Goal: Task Accomplishment & Management: Complete application form

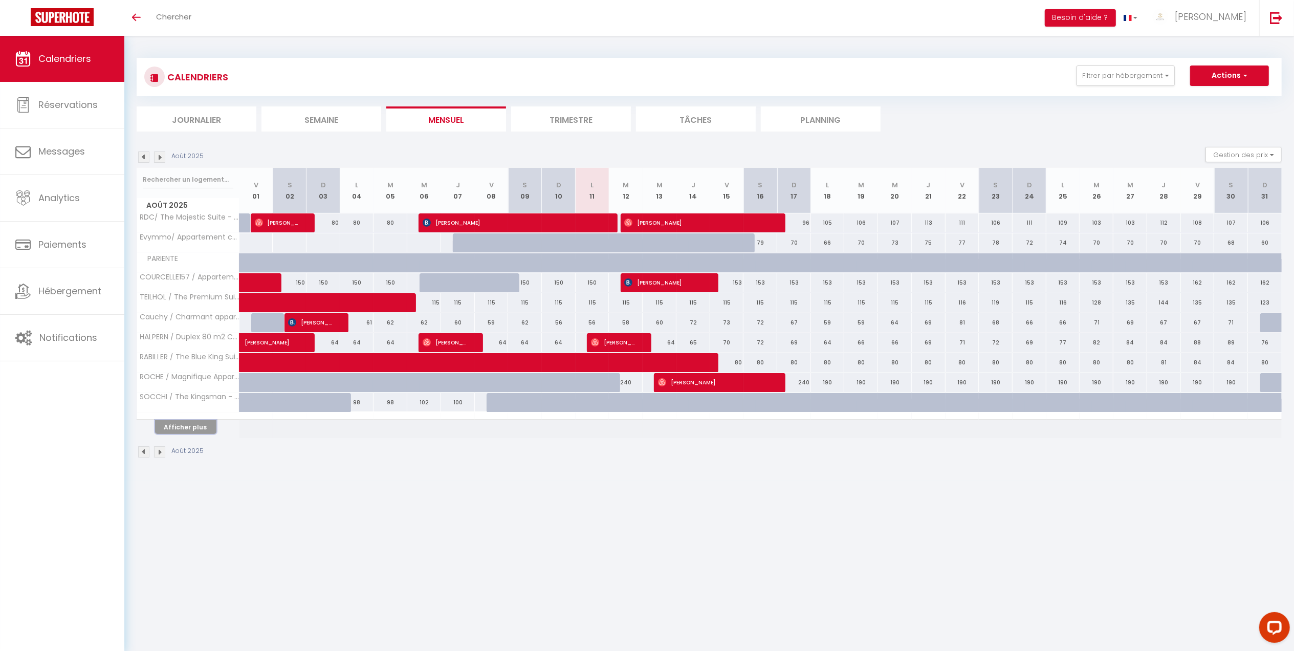
click at [183, 434] on button "Afficher plus" at bounding box center [185, 427] width 61 height 14
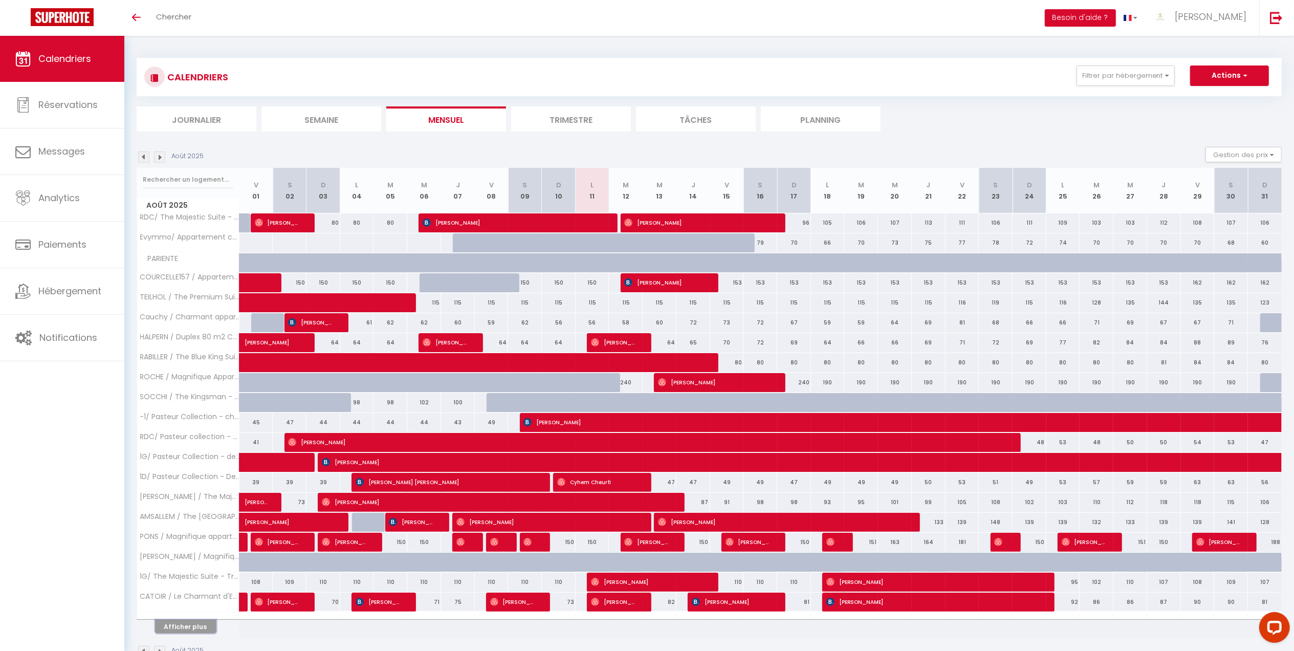
click at [162, 631] on button "Afficher plus" at bounding box center [185, 627] width 61 height 14
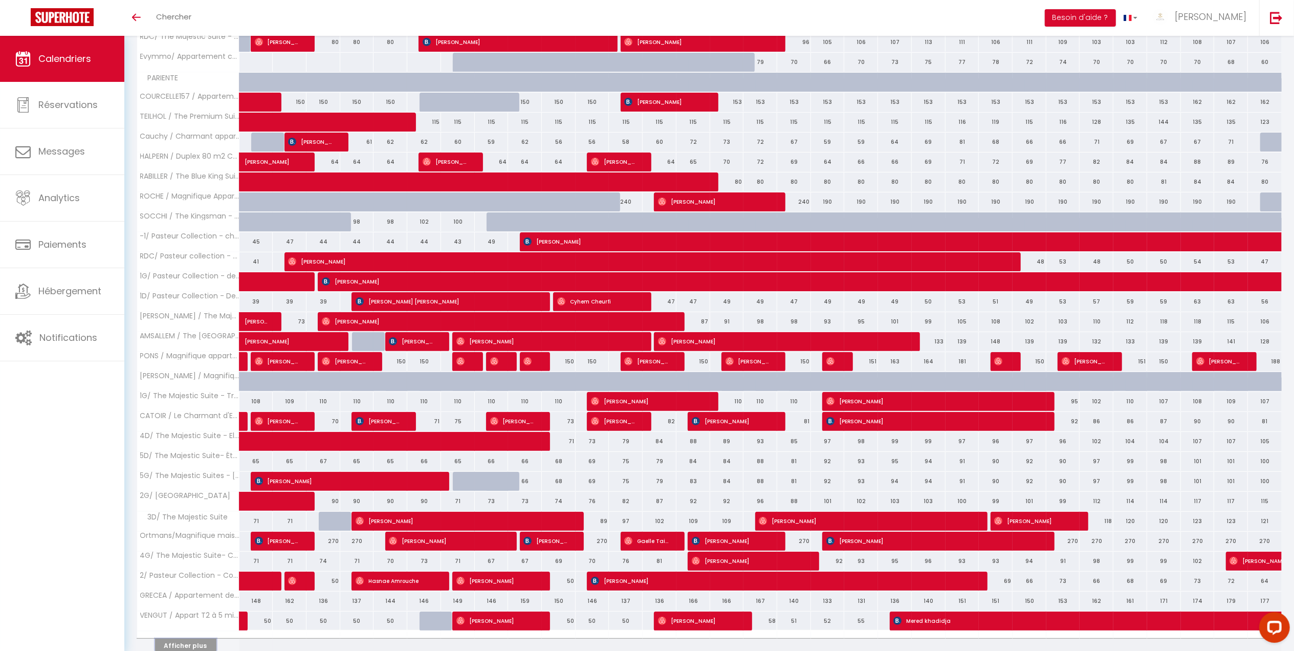
scroll to position [234, 0]
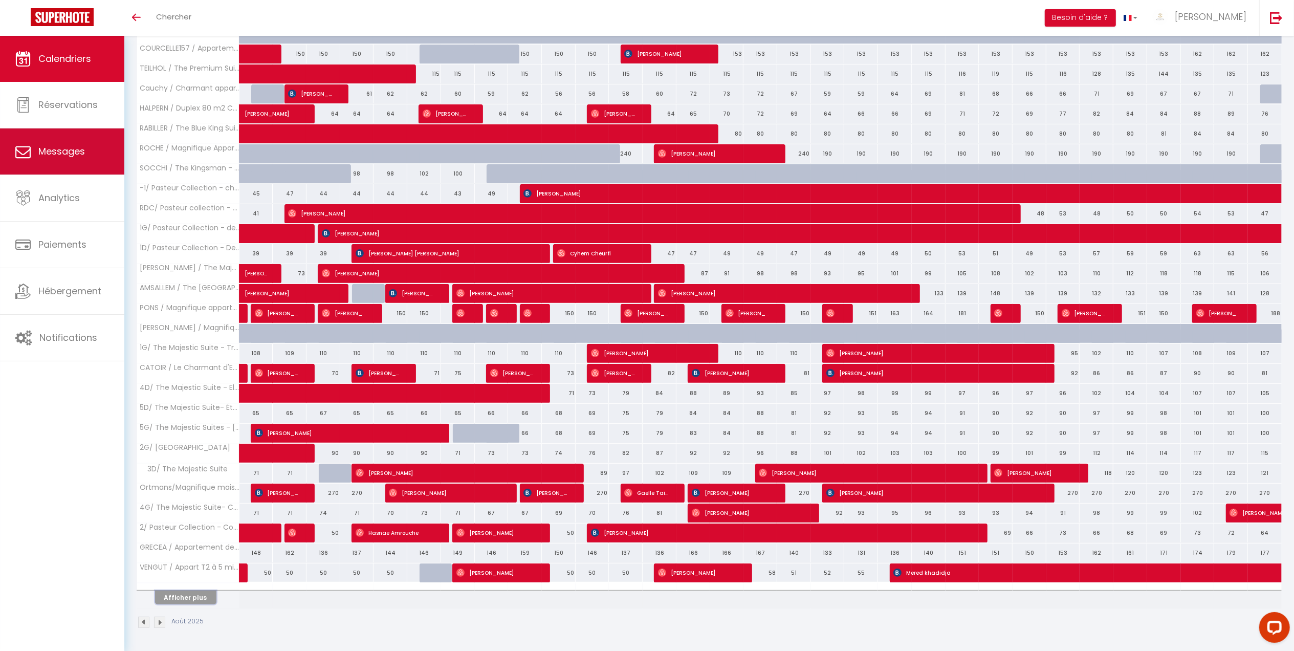
click at [64, 162] on link "Messages" at bounding box center [62, 151] width 124 height 46
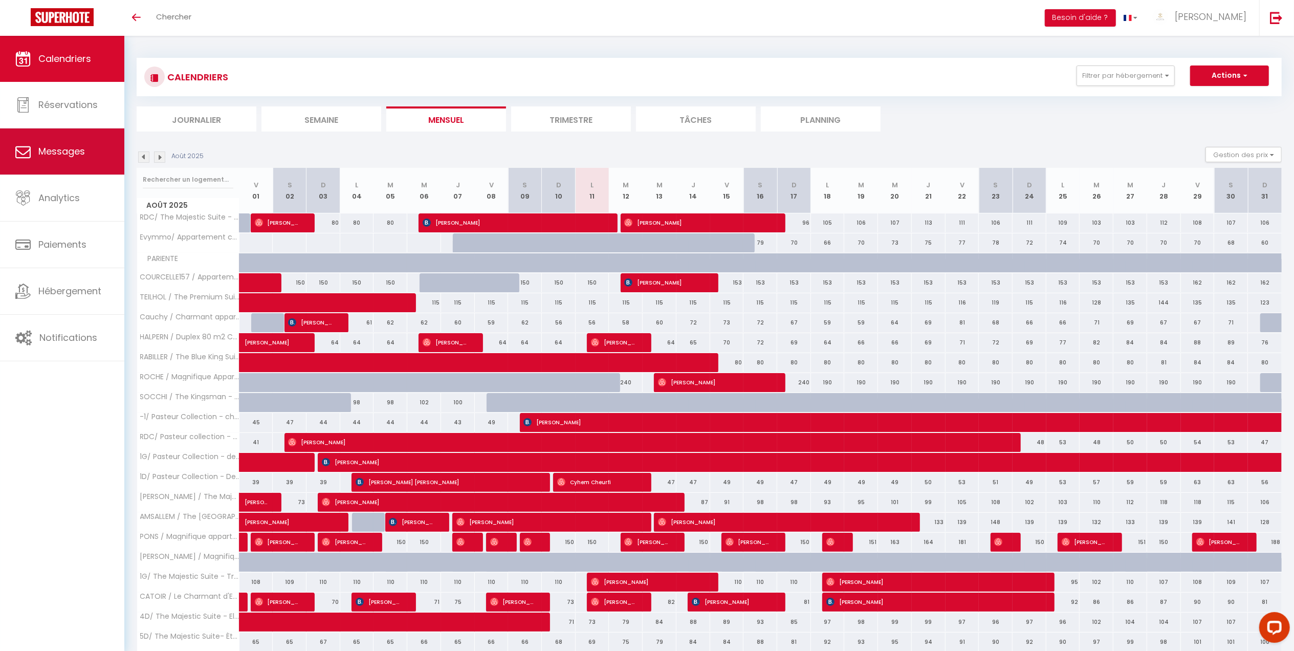
select select "message"
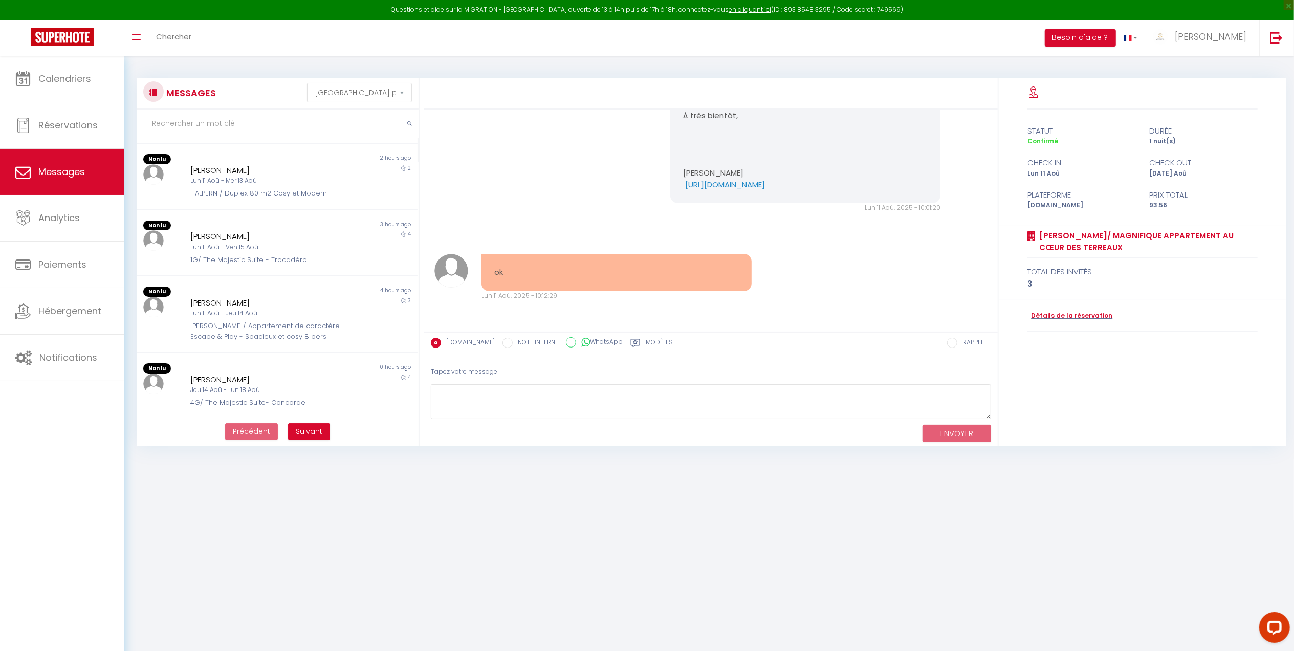
scroll to position [419, 0]
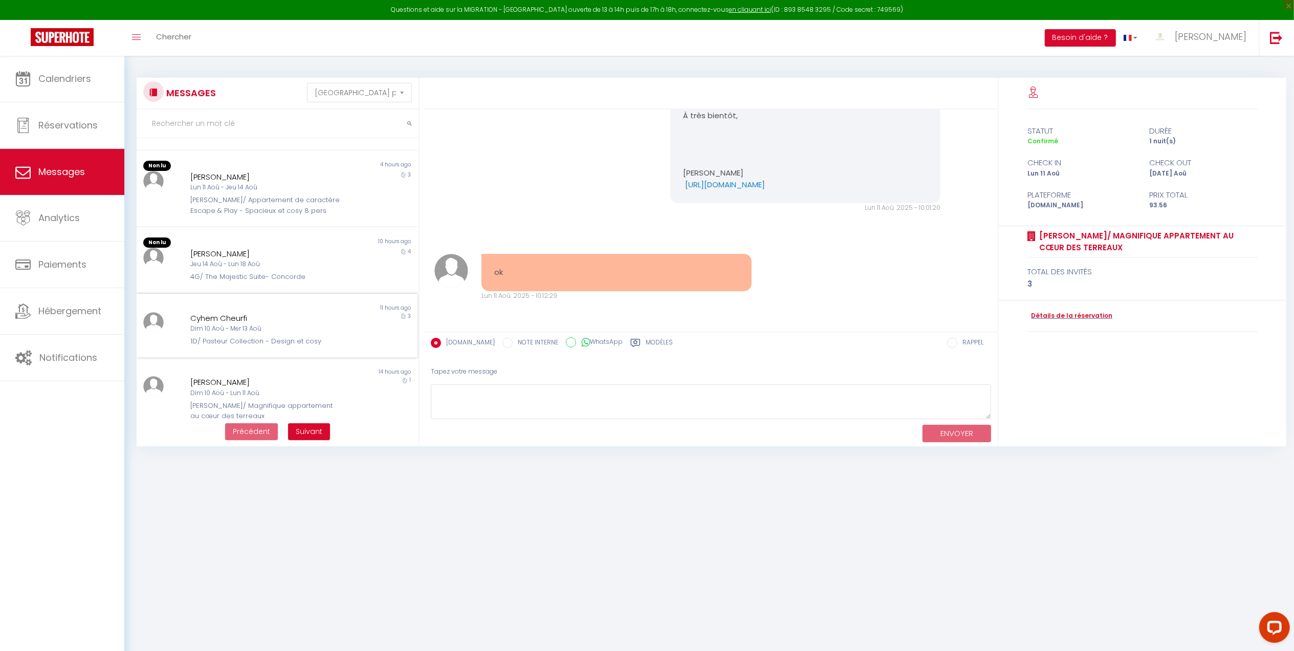
click at [226, 336] on div "1D/ Pasteur Collection - Design et cosy" at bounding box center [265, 341] width 150 height 10
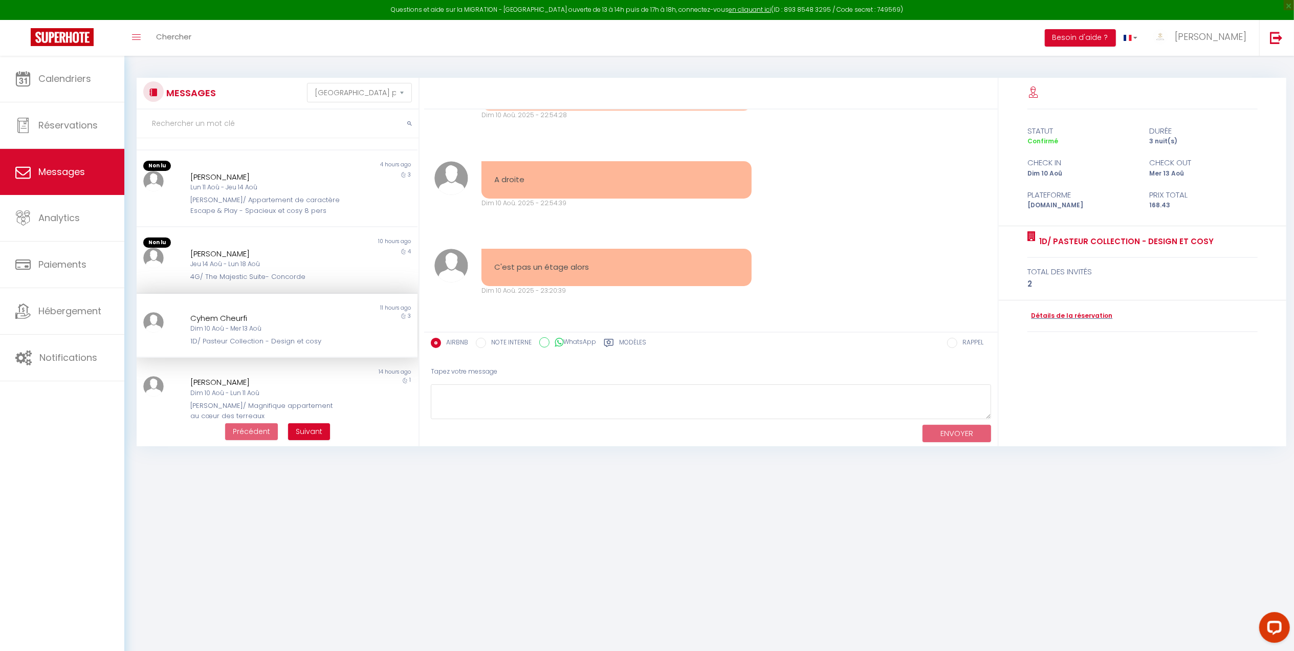
scroll to position [3272, 0]
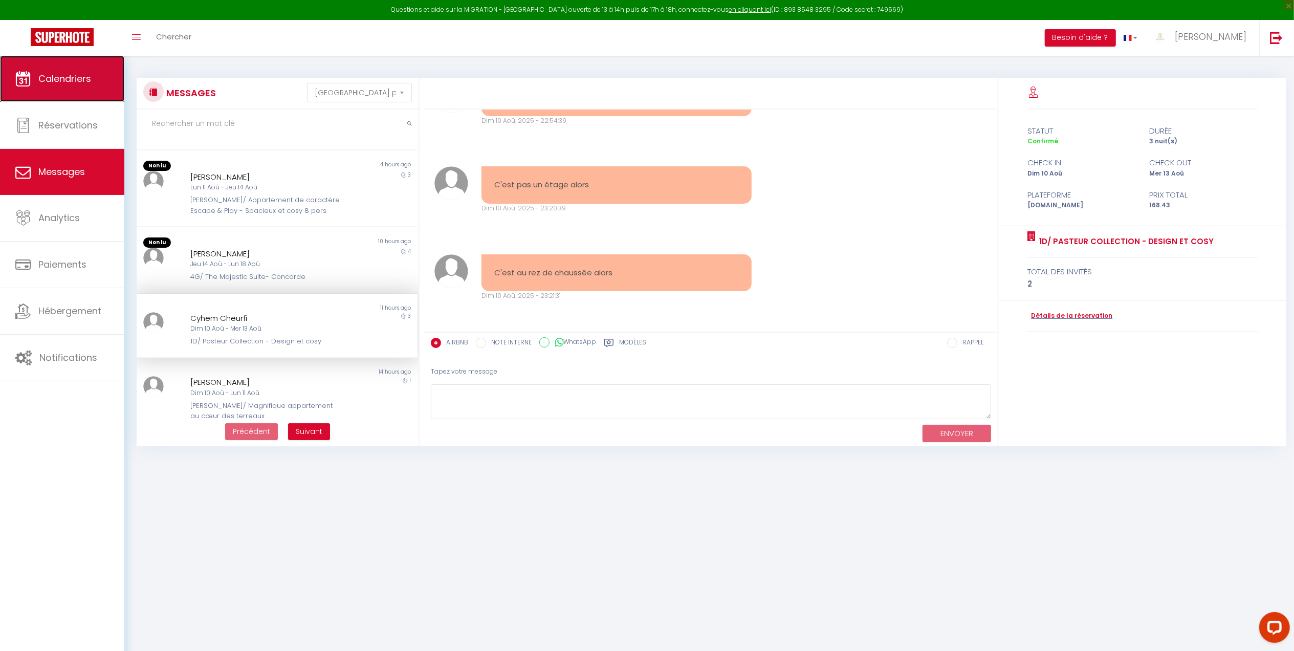
click at [81, 93] on link "Calendriers" at bounding box center [62, 79] width 124 height 46
click at [445, 273] on img at bounding box center [451, 271] width 34 height 34
click at [1085, 322] on div "Détails de la réservation" at bounding box center [1142, 316] width 230 height 32
click at [1084, 319] on link "Détails de la réservation" at bounding box center [1069, 316] width 85 height 10
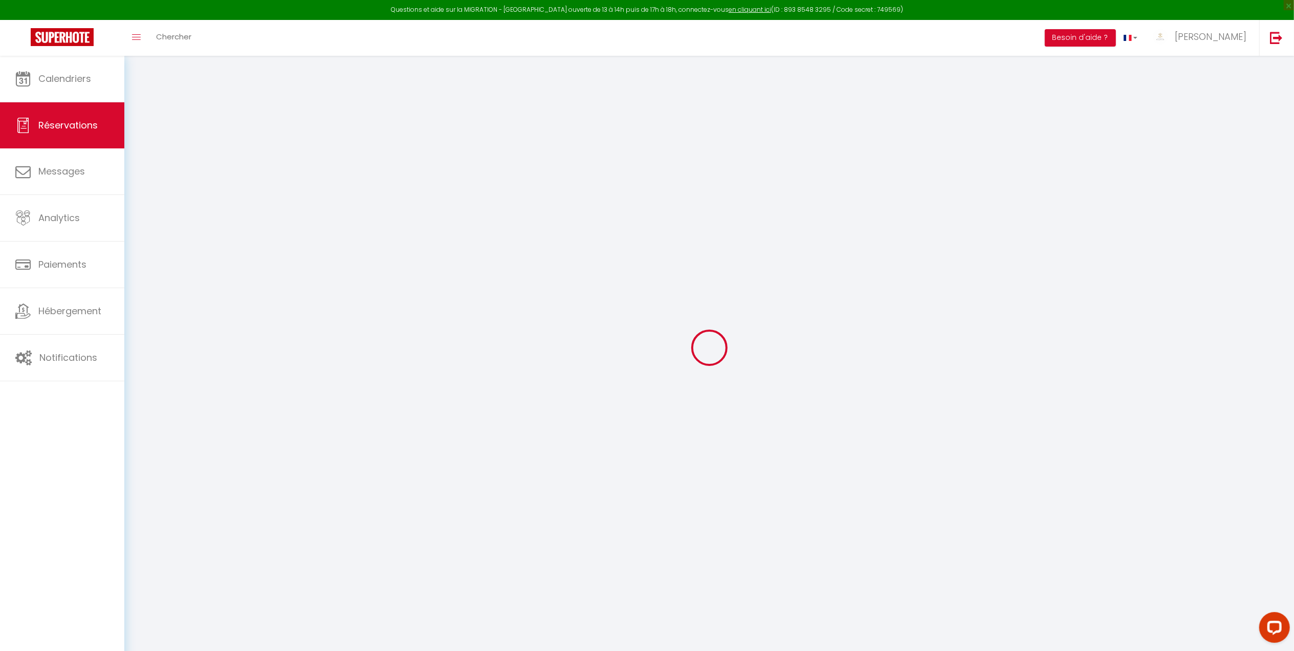
type input "Cyhem"
type input "Cheurfi"
type input "eptgjyohxpxsavsyvsbyrajdo8e0@reply.superhote.com"
type input "+33609377963"
select select
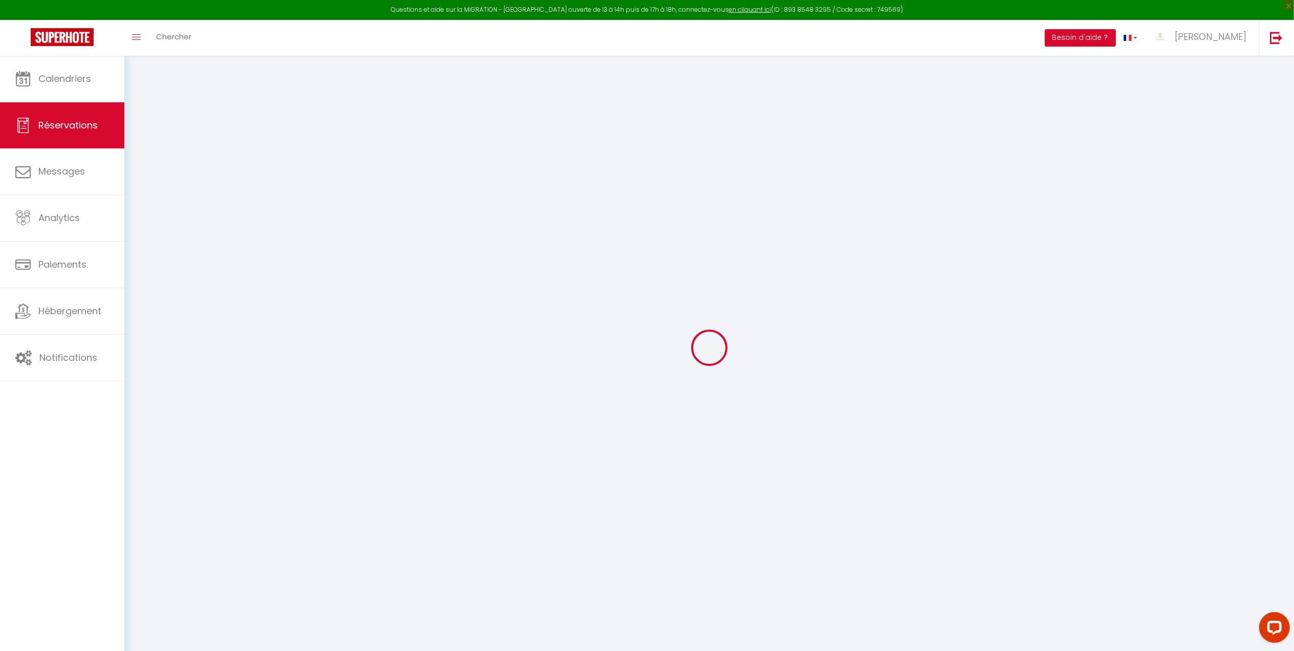
type input "5.83"
select select "59768"
select select "1"
select select
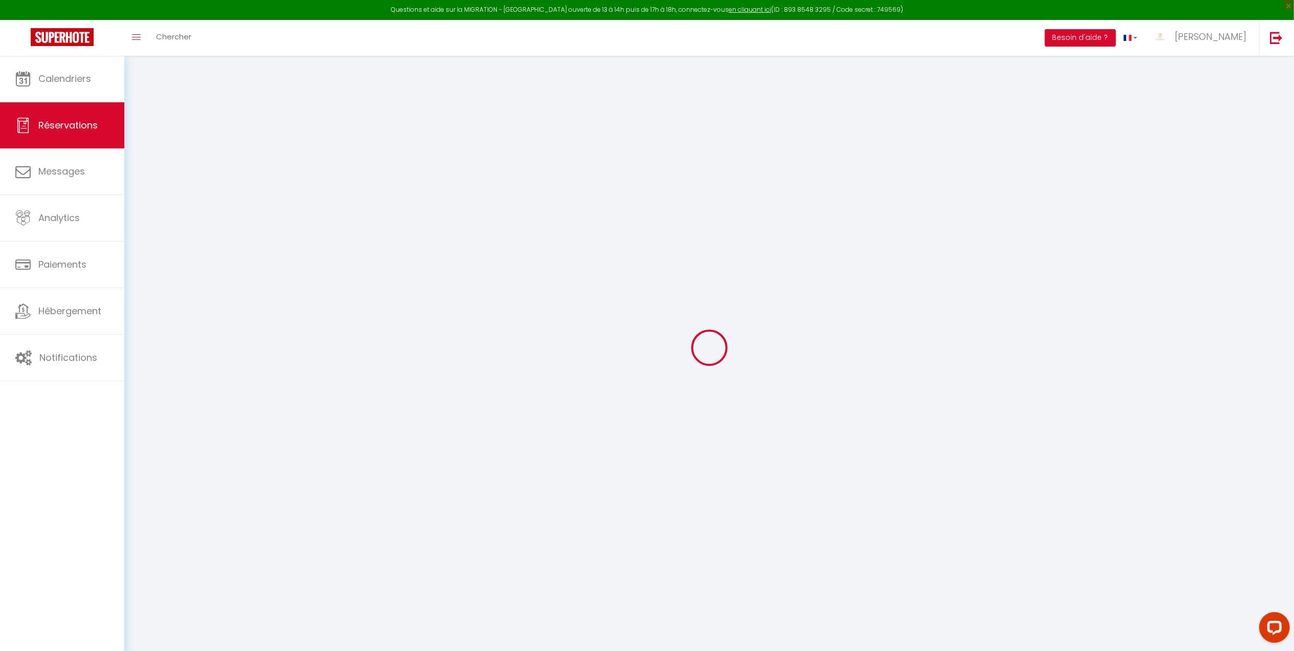
type input "2"
select select "12"
select select
type input "117"
checkbox input "false"
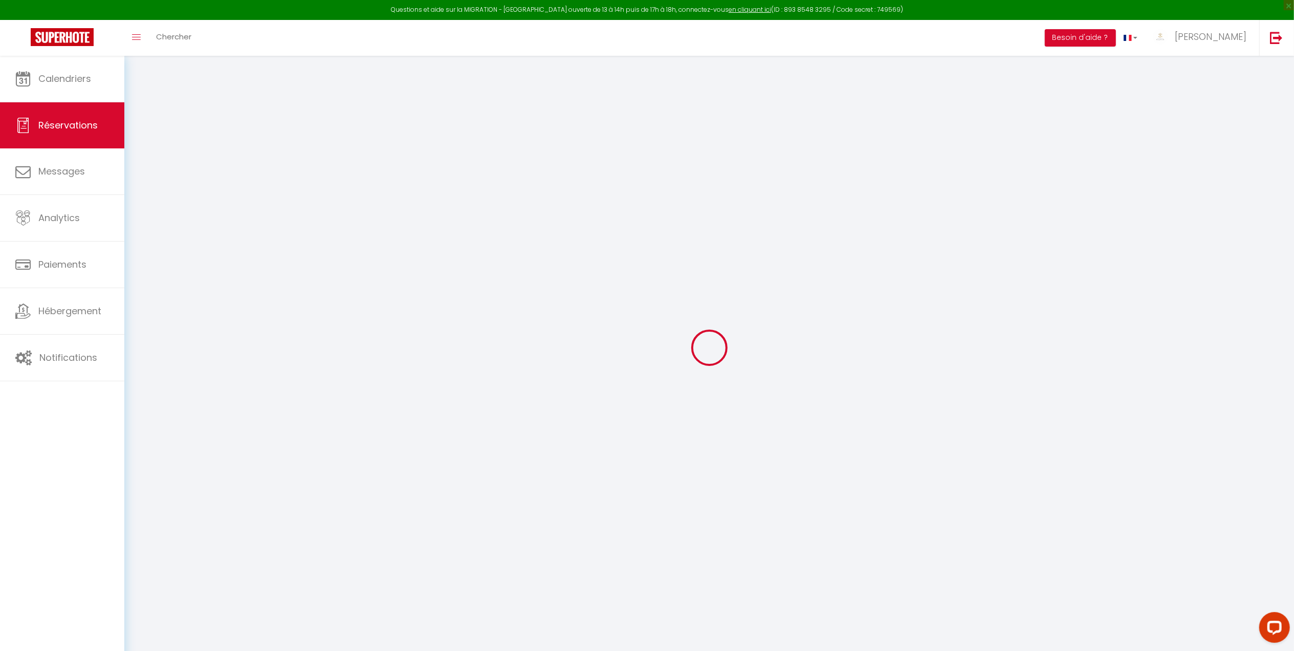
type input "0"
select select "1"
type input "0"
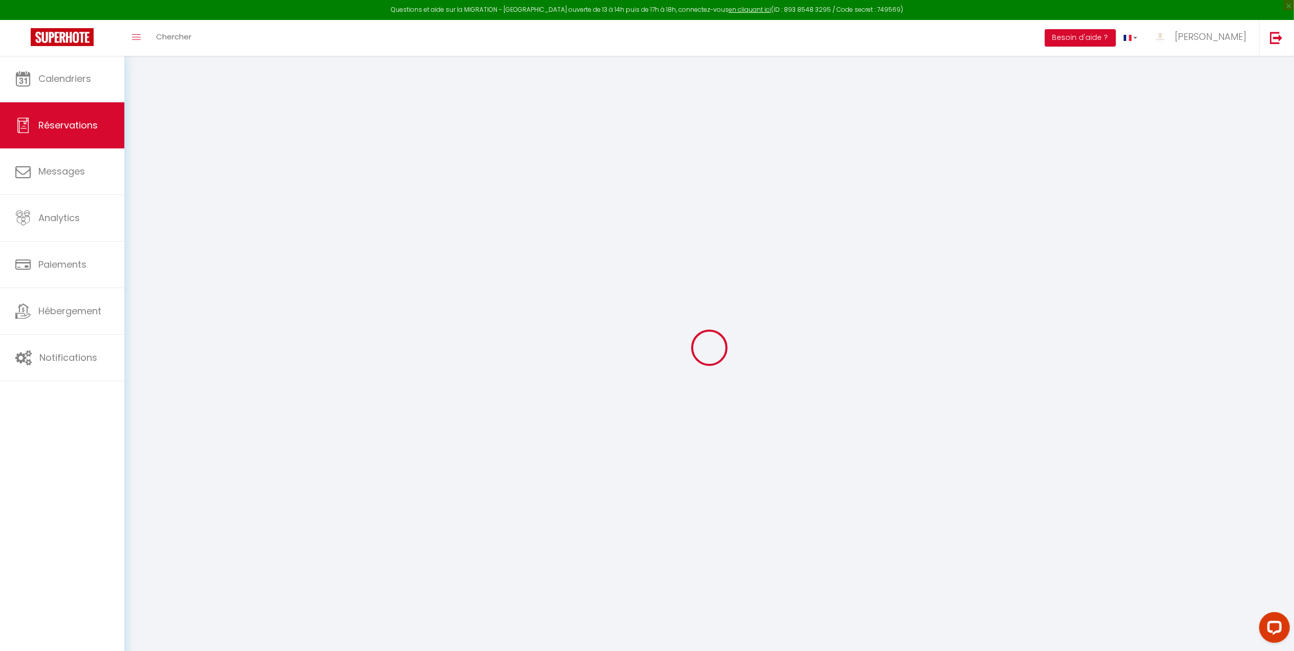
select select
select select "15"
checkbox input "false"
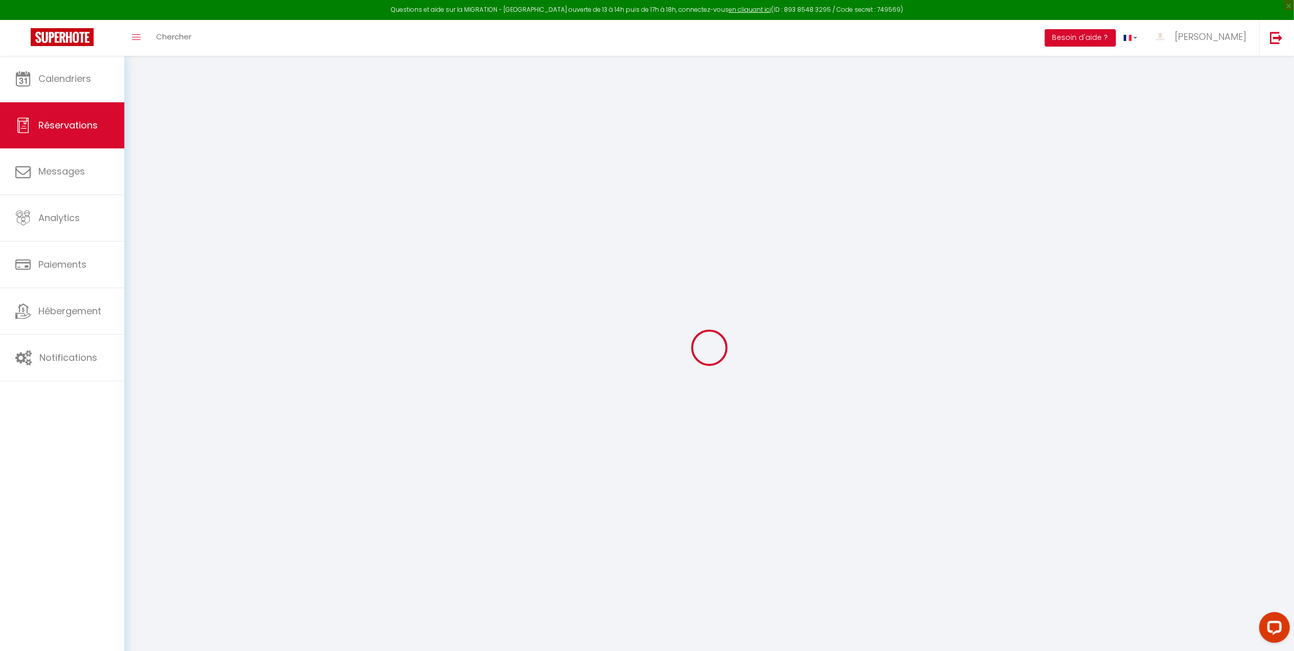
select select
checkbox input "false"
select select
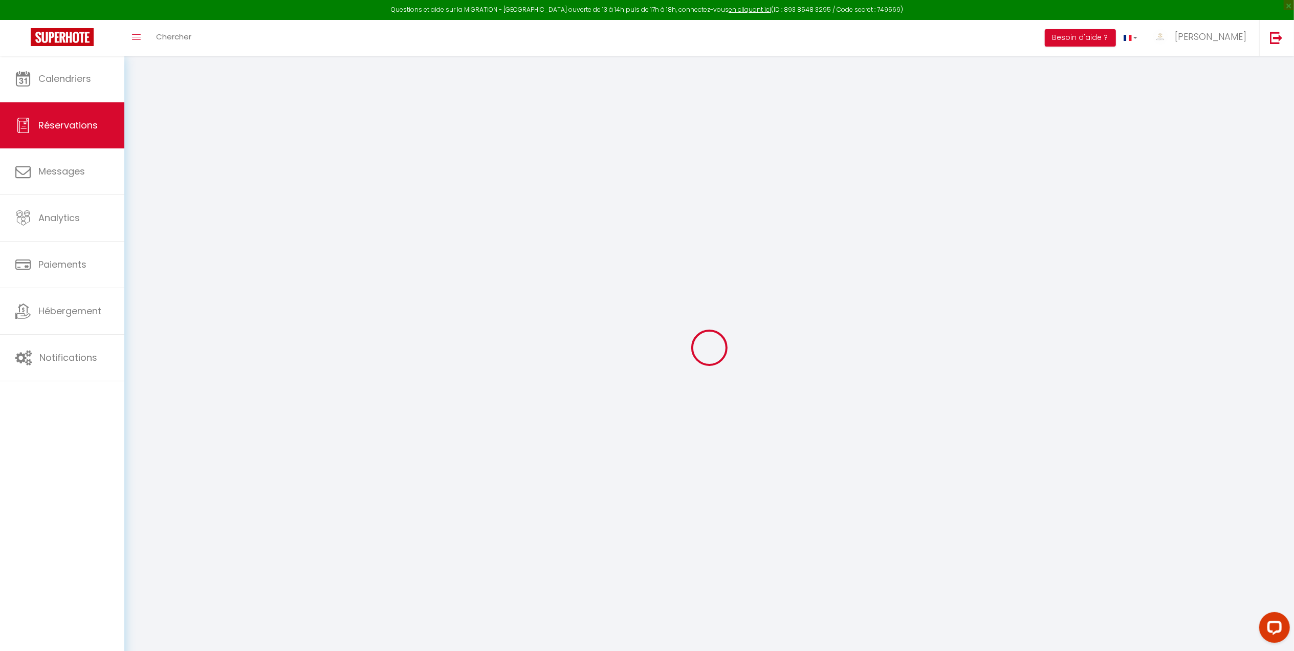
select select
checkbox input "false"
select select
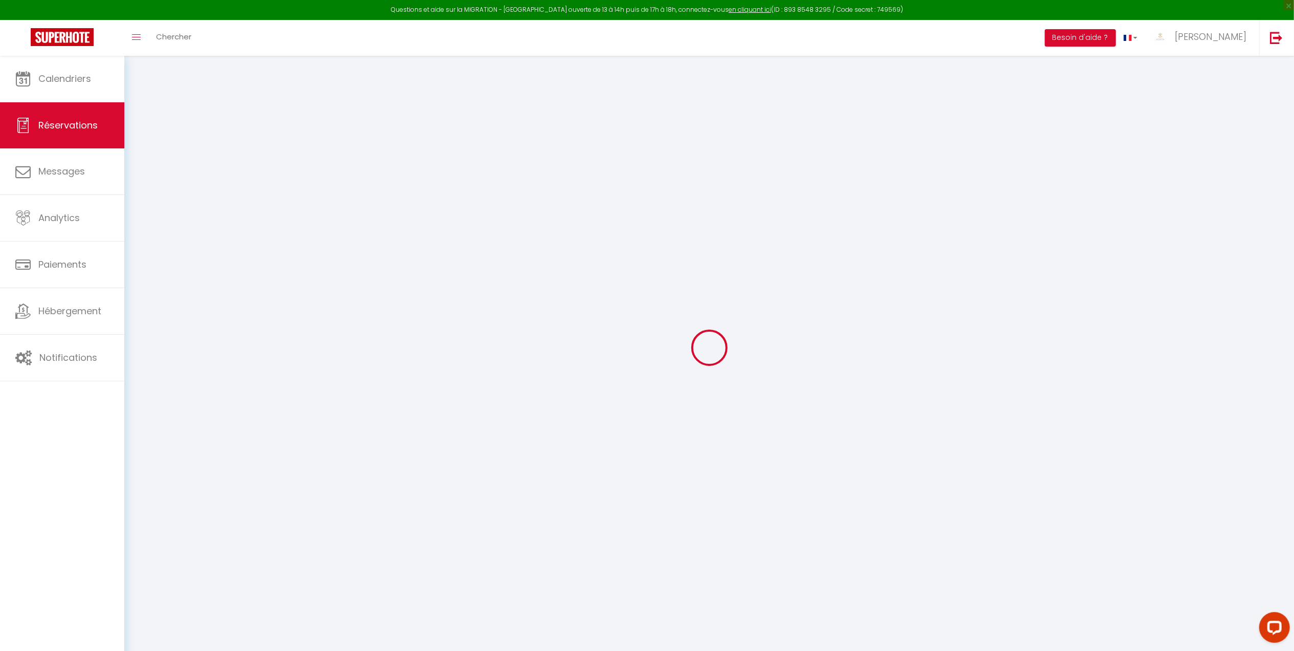
select select
checkbox input "false"
select select
type input "45"
type input "6.43"
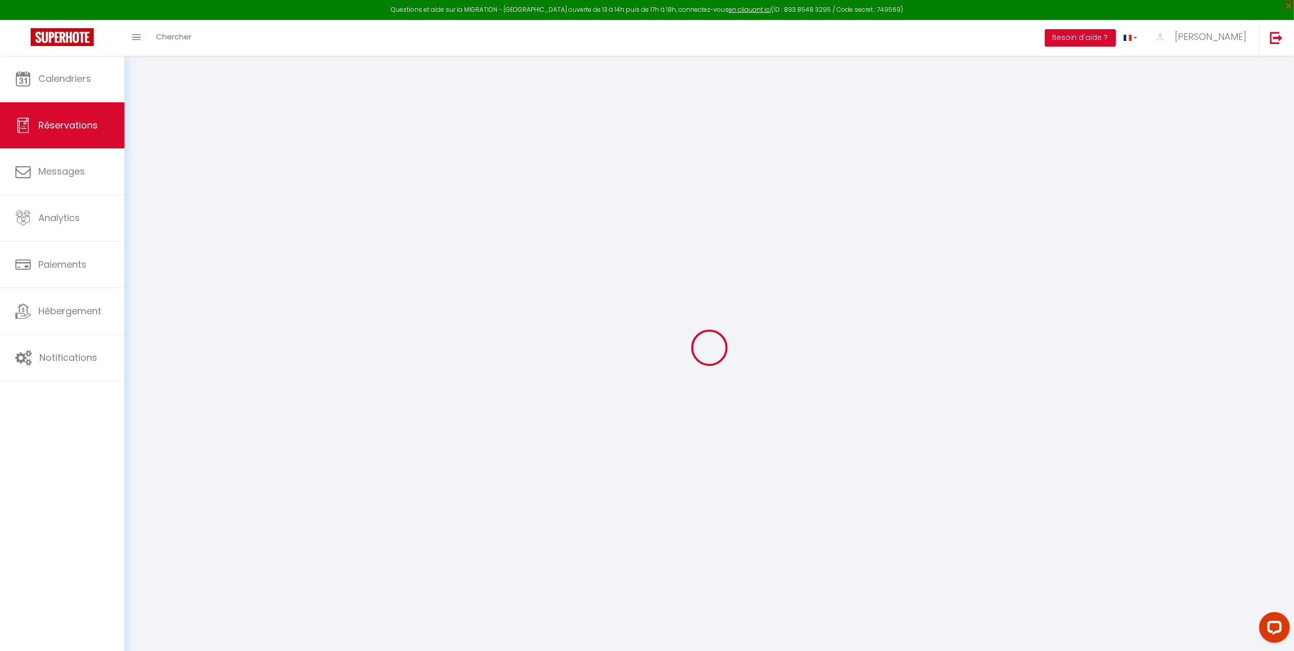
select select
checkbox input "false"
select select
checkbox input "false"
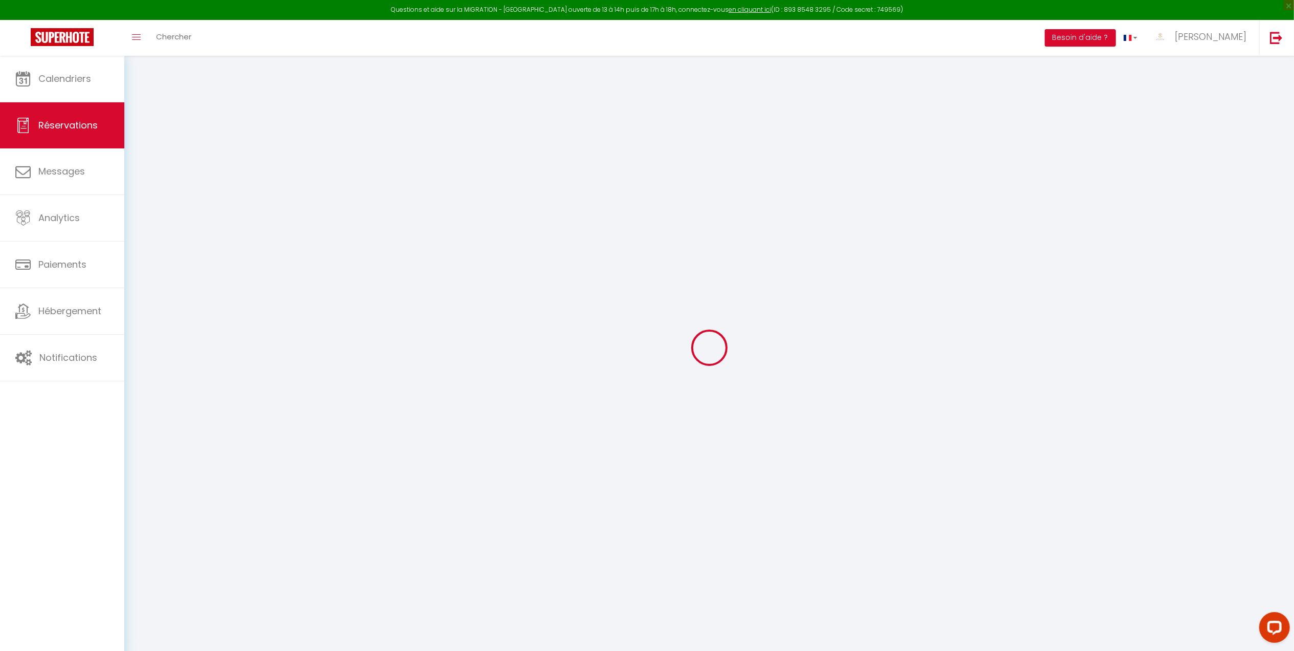
select select
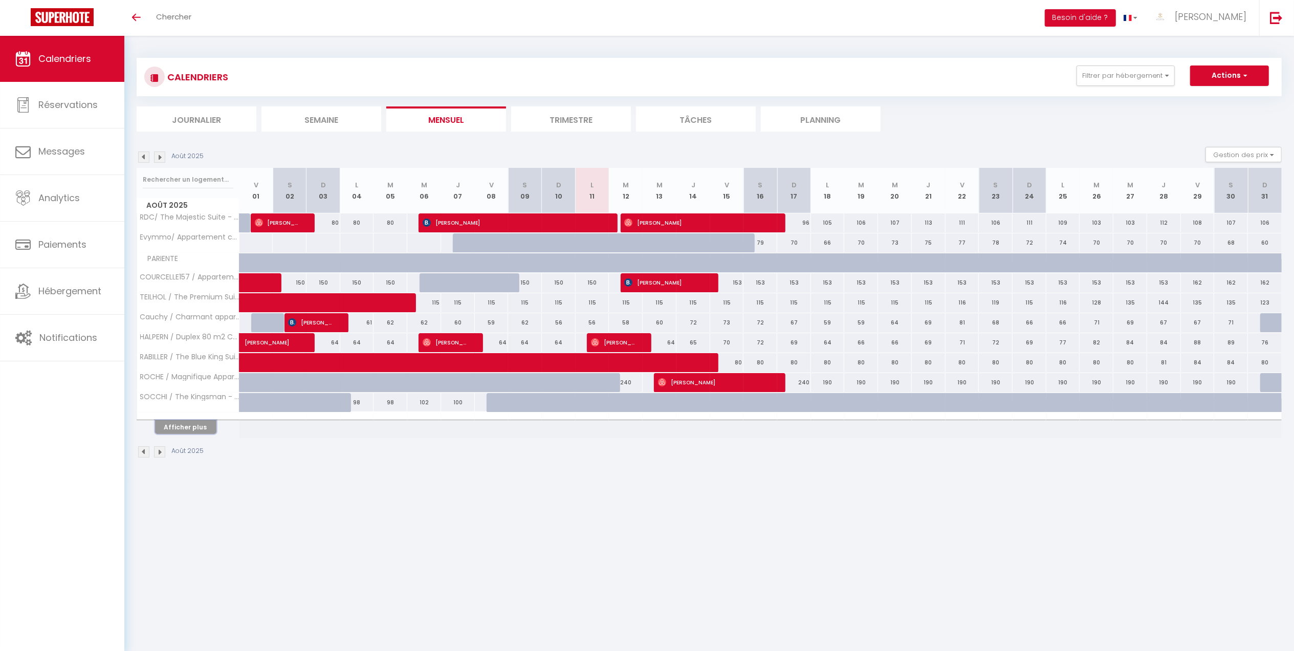
click at [173, 434] on button "Afficher plus" at bounding box center [185, 427] width 61 height 14
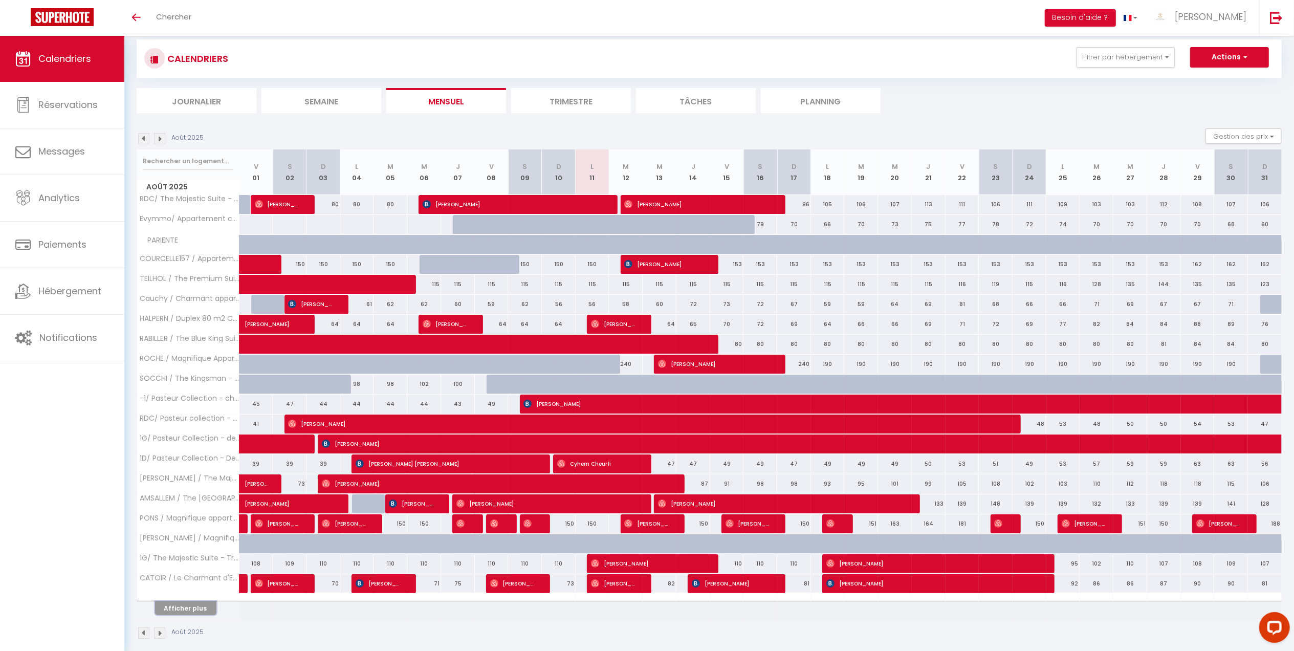
scroll to position [36, 0]
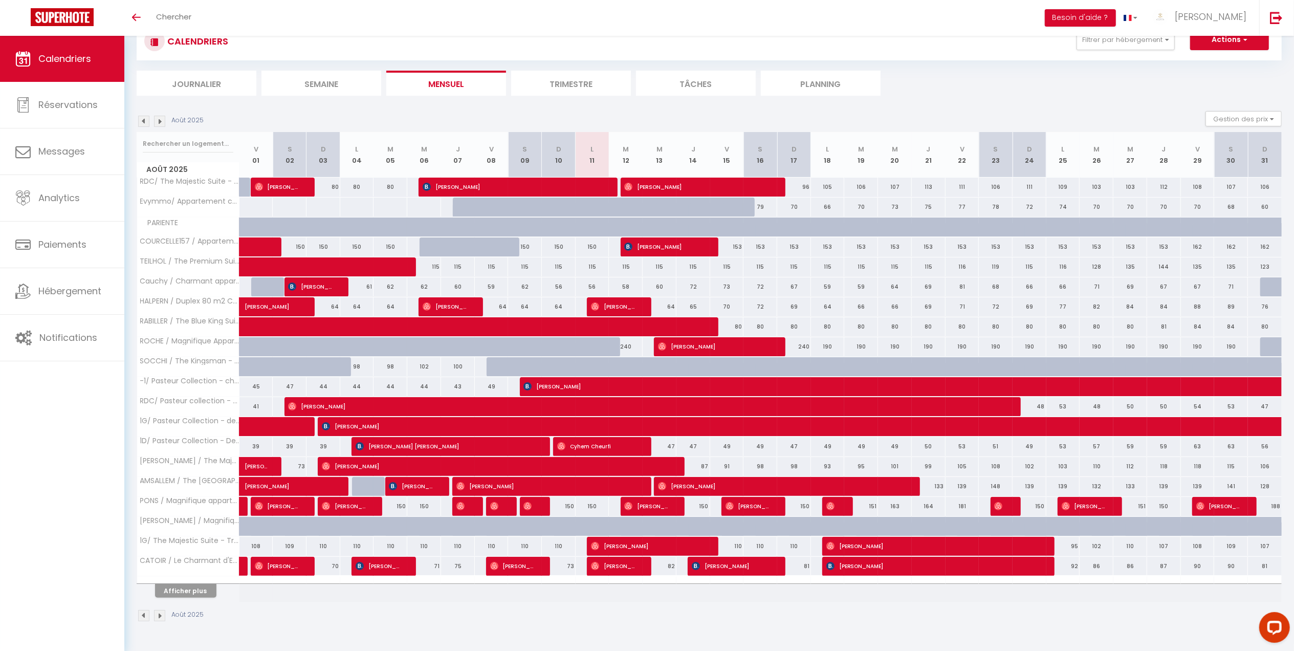
click at [414, 176] on th "M 06" at bounding box center [424, 155] width 34 height 46
click at [186, 602] on th "Afficher plus" at bounding box center [188, 589] width 102 height 26
click at [185, 598] on button "Afficher plus" at bounding box center [185, 591] width 61 height 14
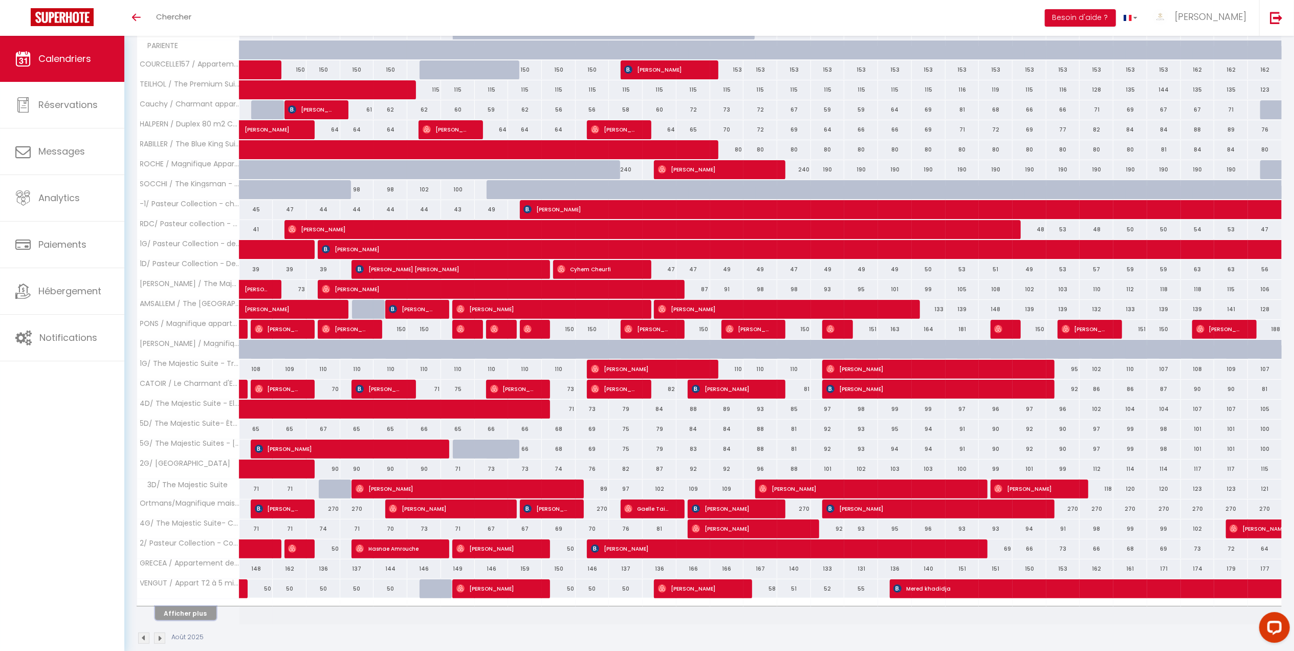
scroll to position [234, 0]
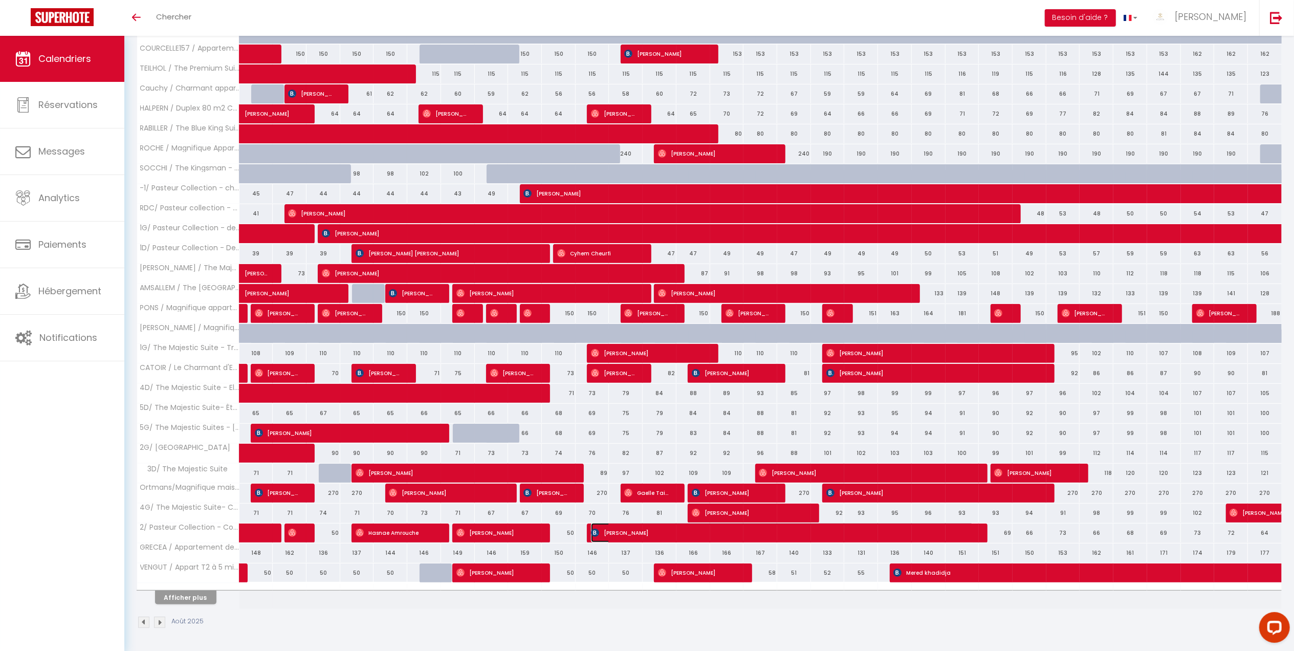
click at [600, 533] on span "Csaba Petrucz" at bounding box center [782, 532] width 383 height 19
select select "OK"
select select "KO"
select select "0"
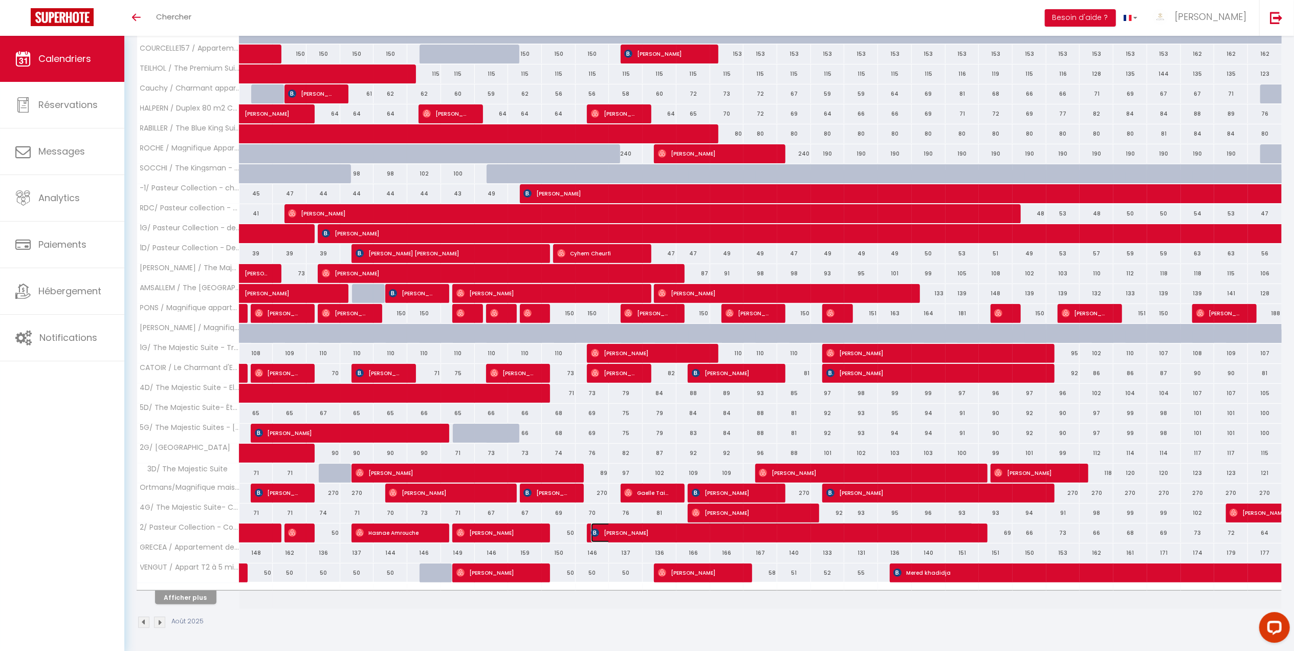
select select "1"
select select
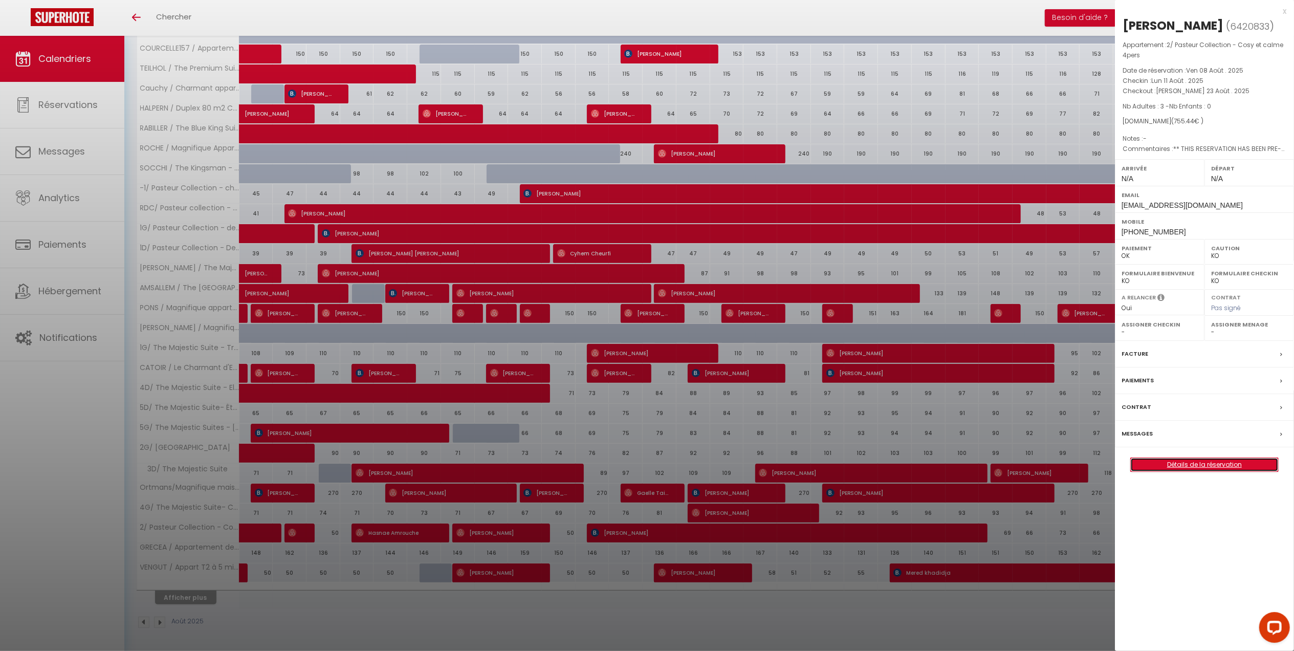
drag, startPoint x: 1173, startPoint y: 463, endPoint x: 1156, endPoint y: 441, distance: 28.1
click at [1173, 463] on link "Détails de la réservation" at bounding box center [1204, 464] width 147 height 13
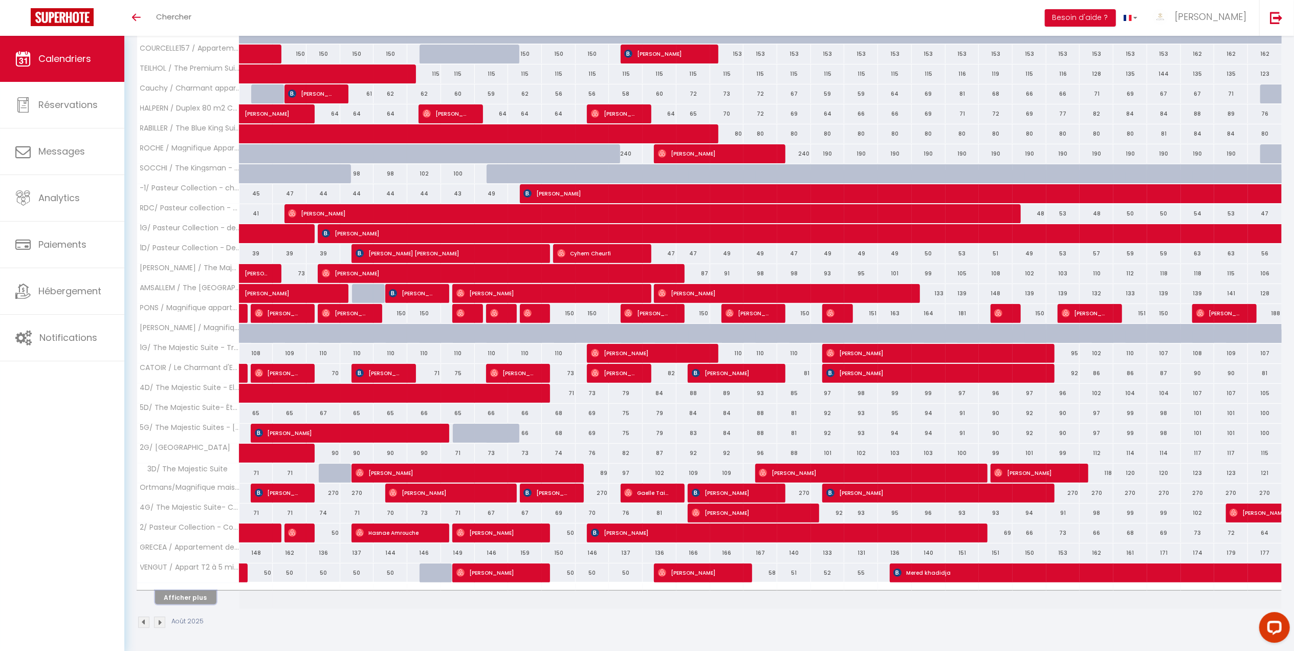
click at [170, 593] on button "Afficher plus" at bounding box center [185, 597] width 61 height 14
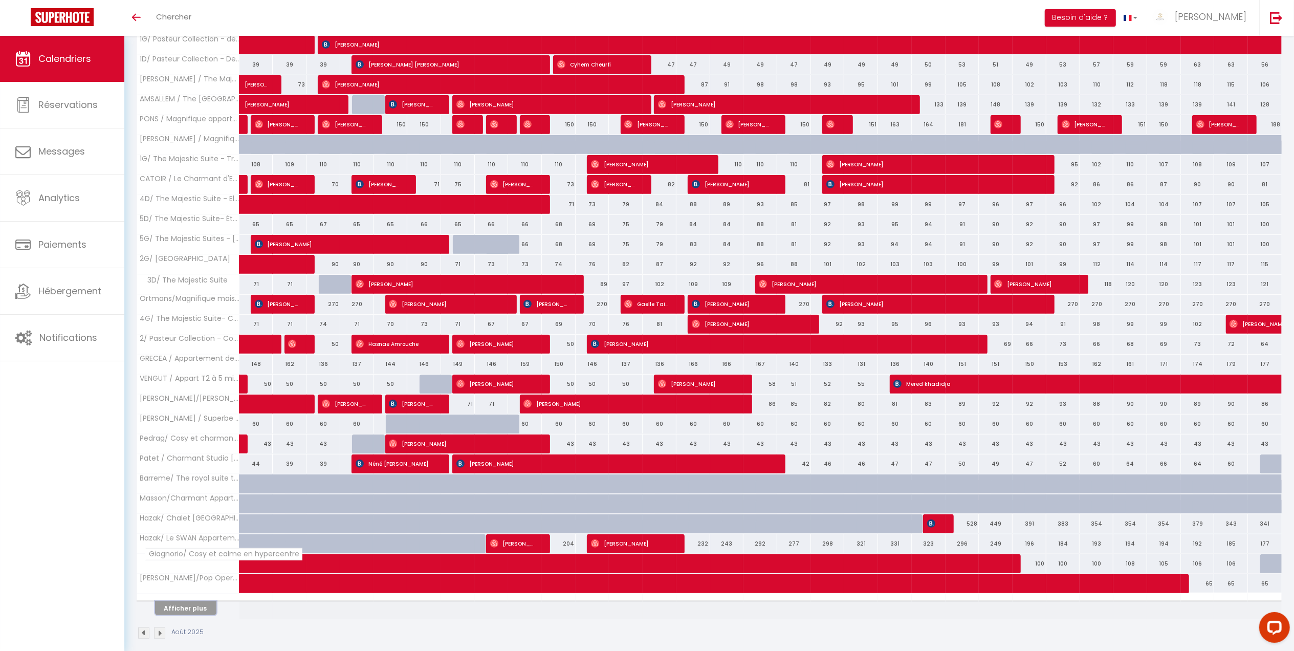
scroll to position [436, 0]
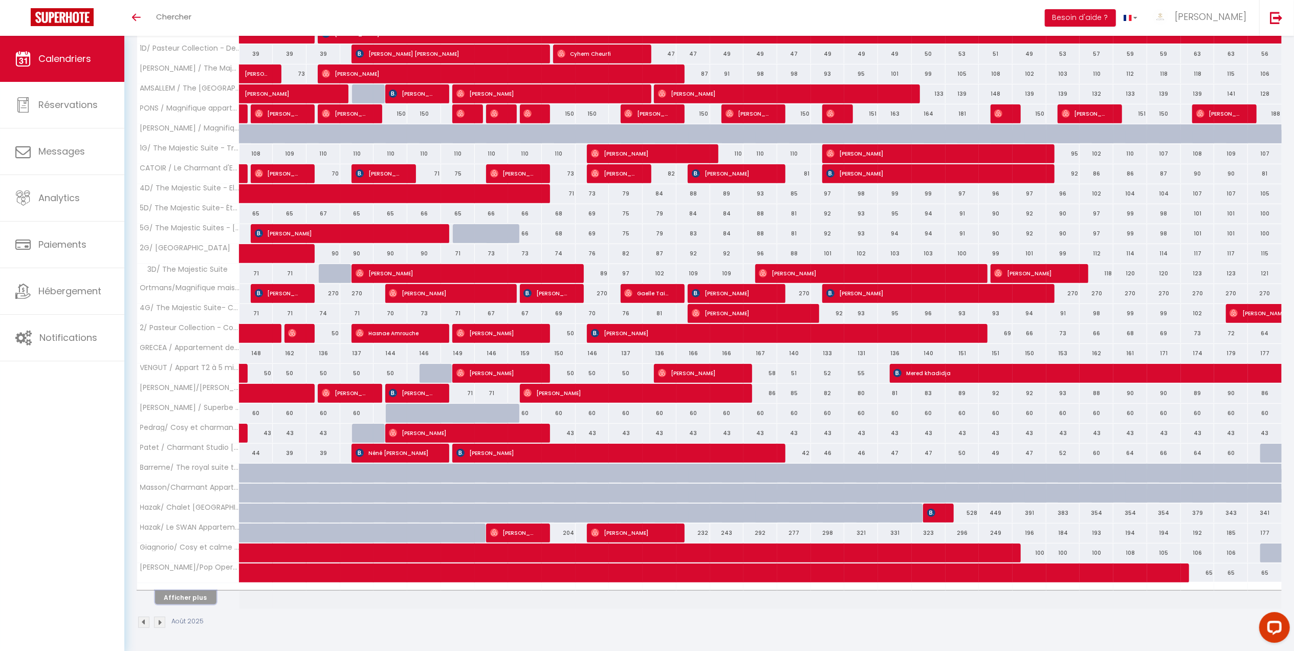
click at [169, 590] on button "Afficher plus" at bounding box center [185, 597] width 61 height 14
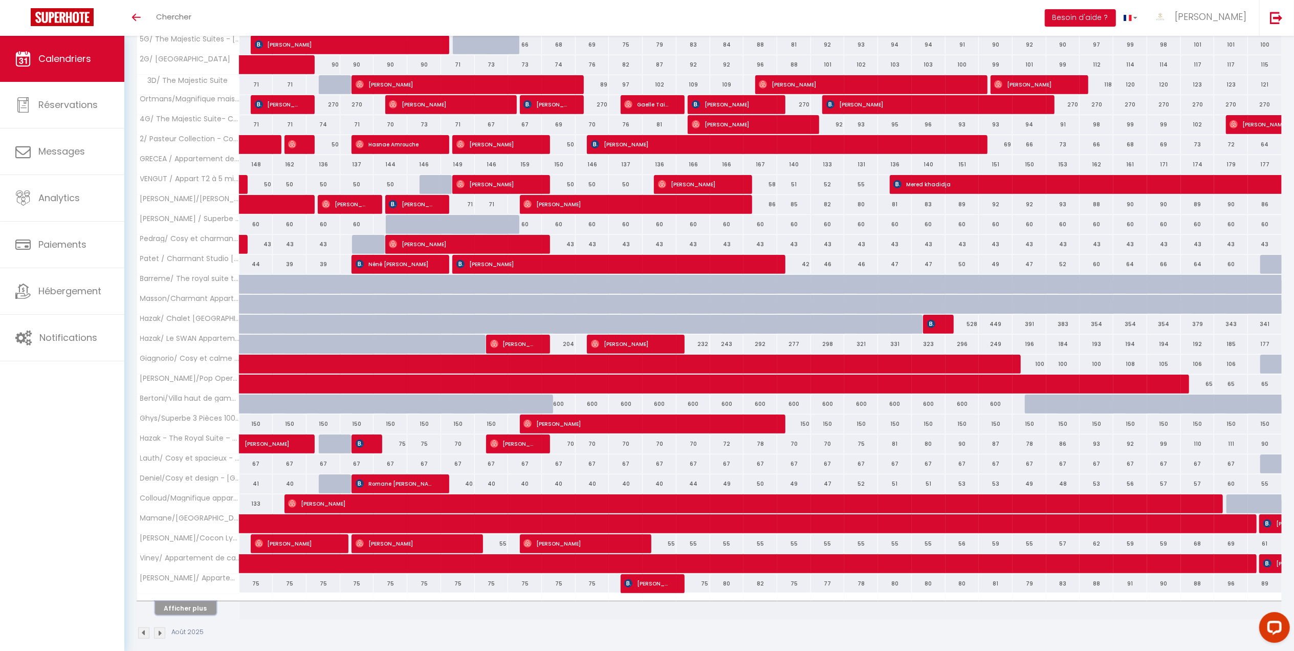
scroll to position [637, 0]
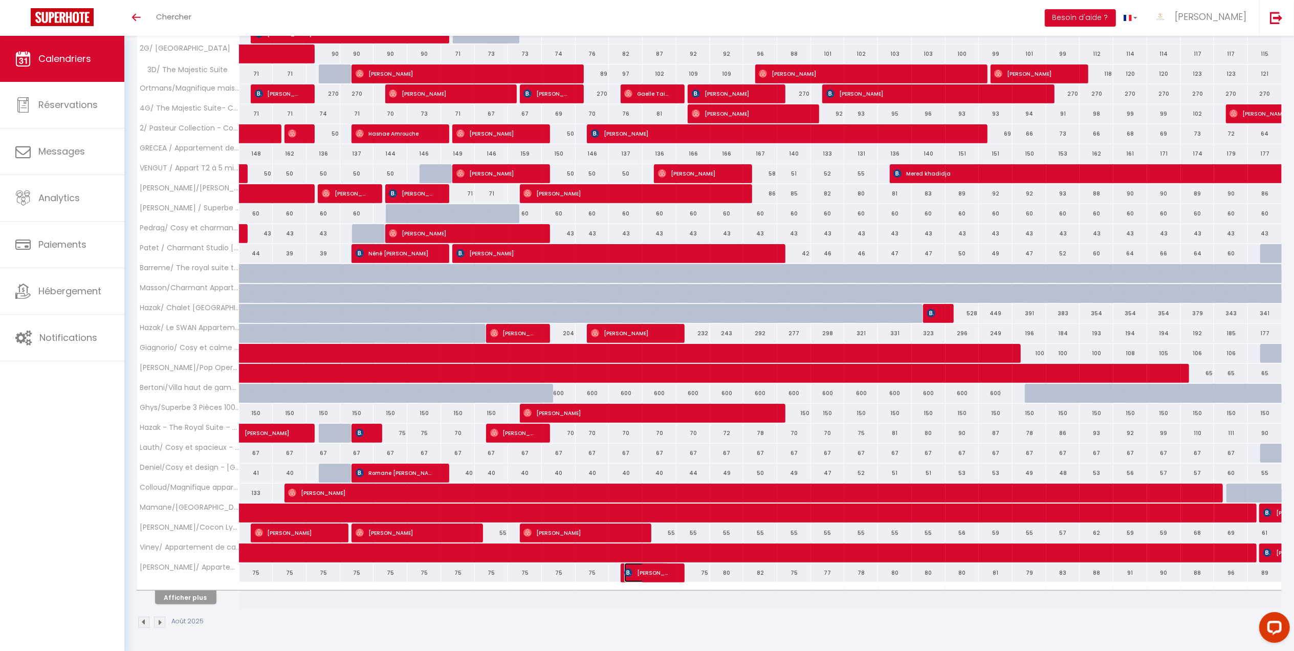
click at [635, 578] on span "Buisson Damien" at bounding box center [646, 572] width 45 height 19
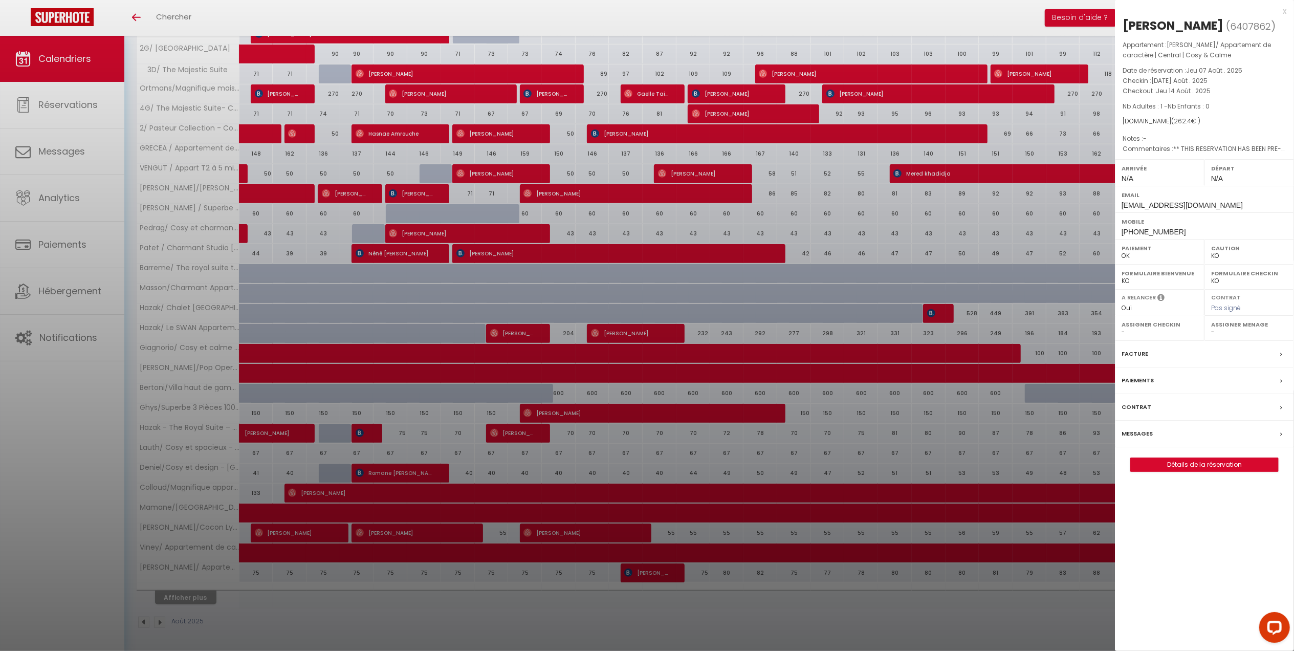
click at [557, 576] on div at bounding box center [647, 325] width 1294 height 651
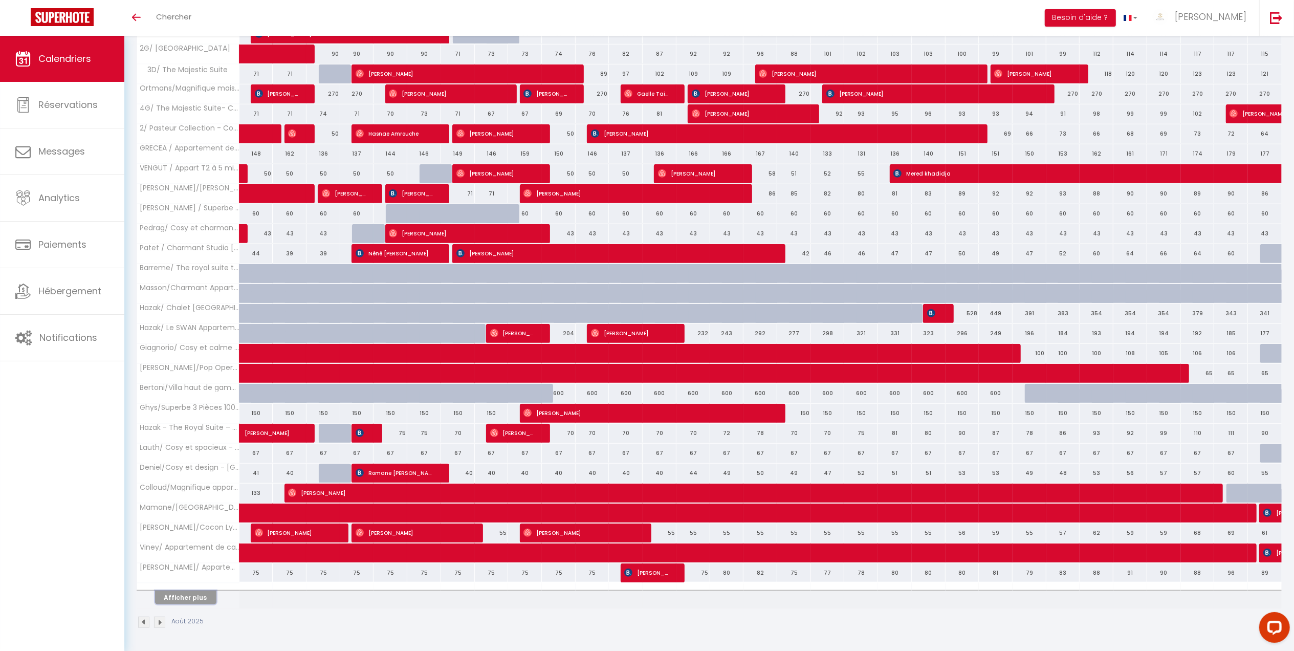
click at [203, 601] on button "Afficher plus" at bounding box center [185, 597] width 61 height 14
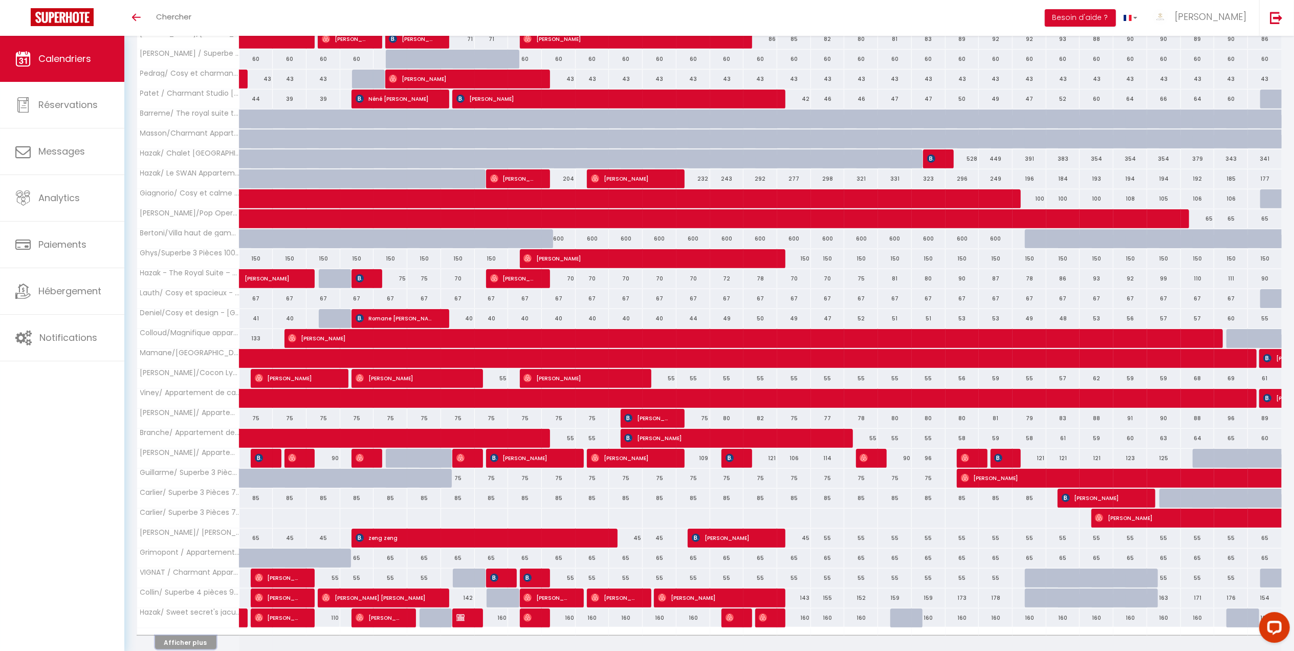
scroll to position [838, 0]
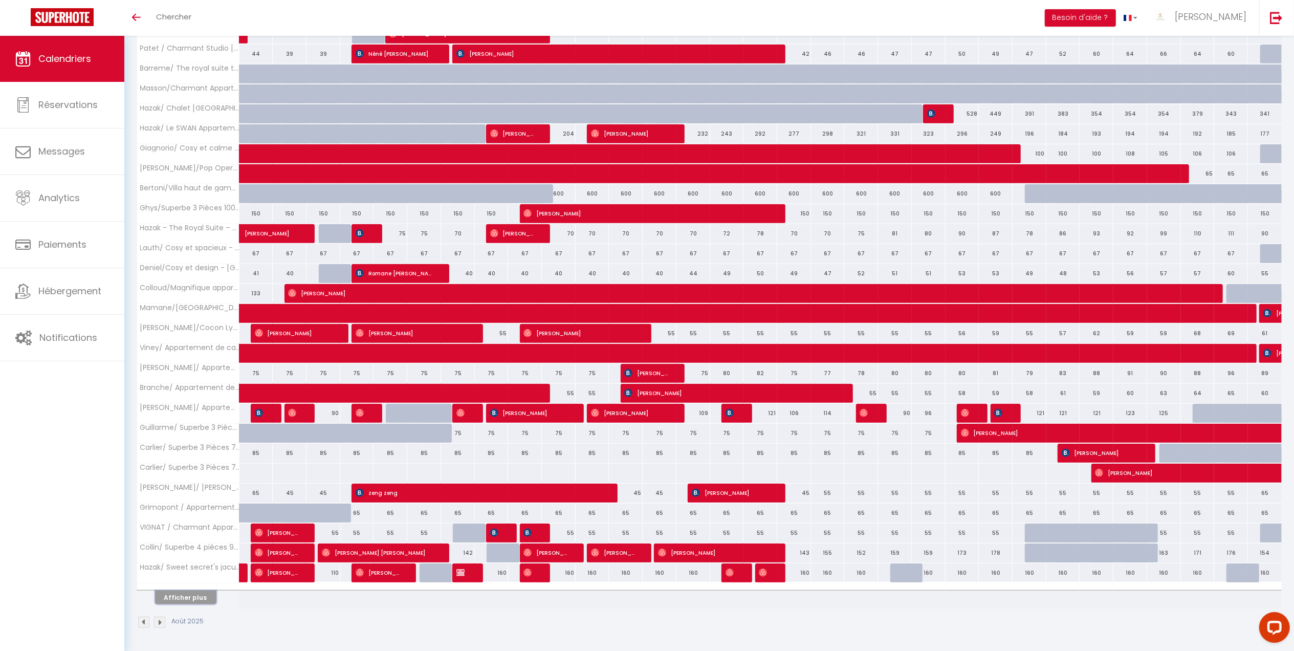
click at [189, 598] on button "Afficher plus" at bounding box center [185, 597] width 61 height 14
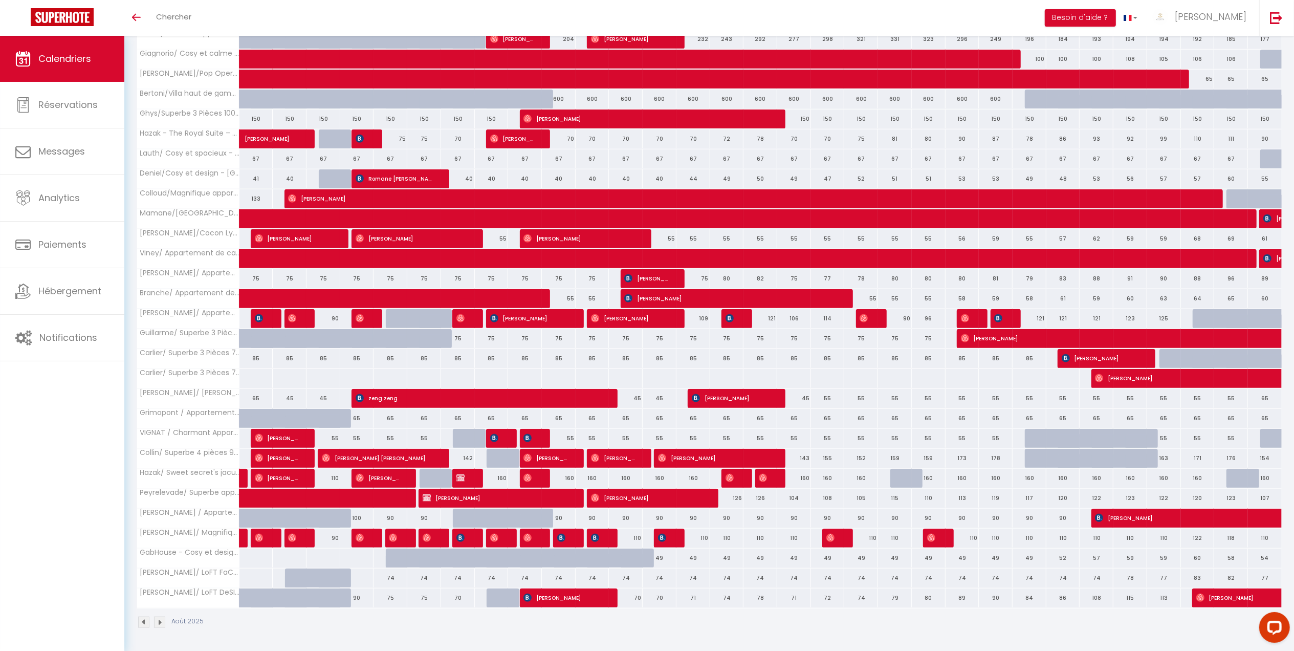
scroll to position [933, 0]
click at [604, 533] on div at bounding box center [604, 537] width 34 height 19
click at [603, 534] on div at bounding box center [604, 537] width 34 height 19
click at [599, 534] on img at bounding box center [595, 538] width 8 height 8
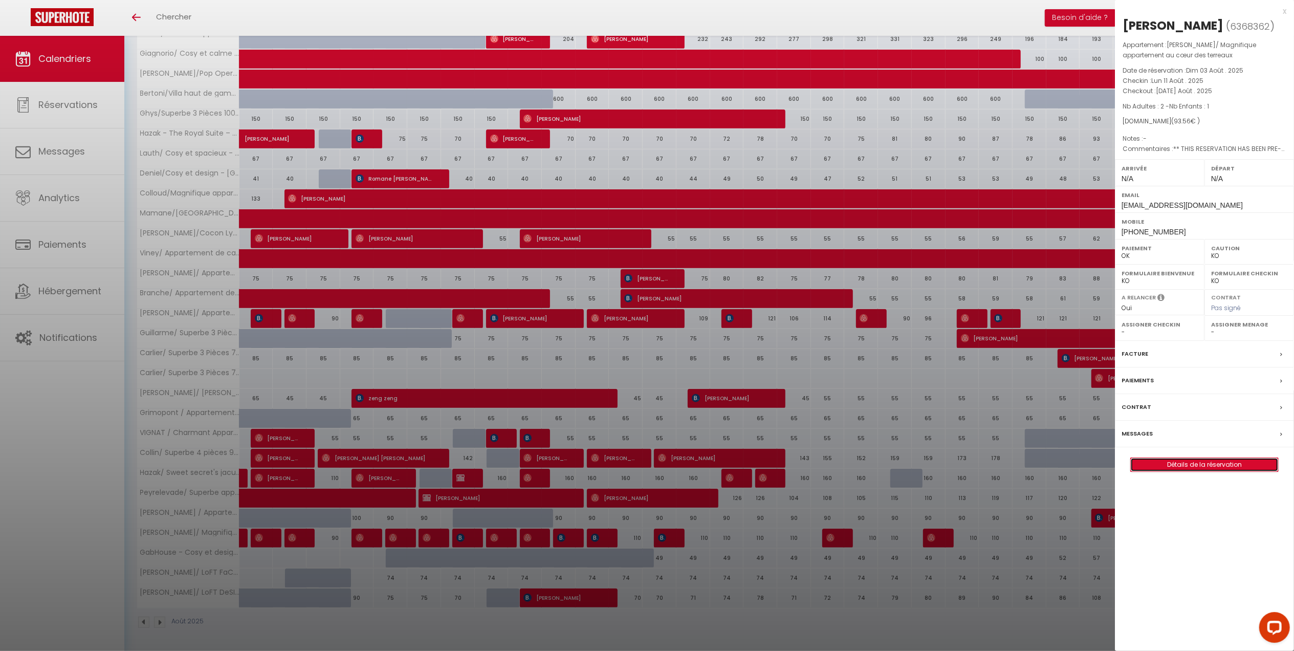
click at [1173, 471] on link "Détails de la réservation" at bounding box center [1204, 464] width 147 height 13
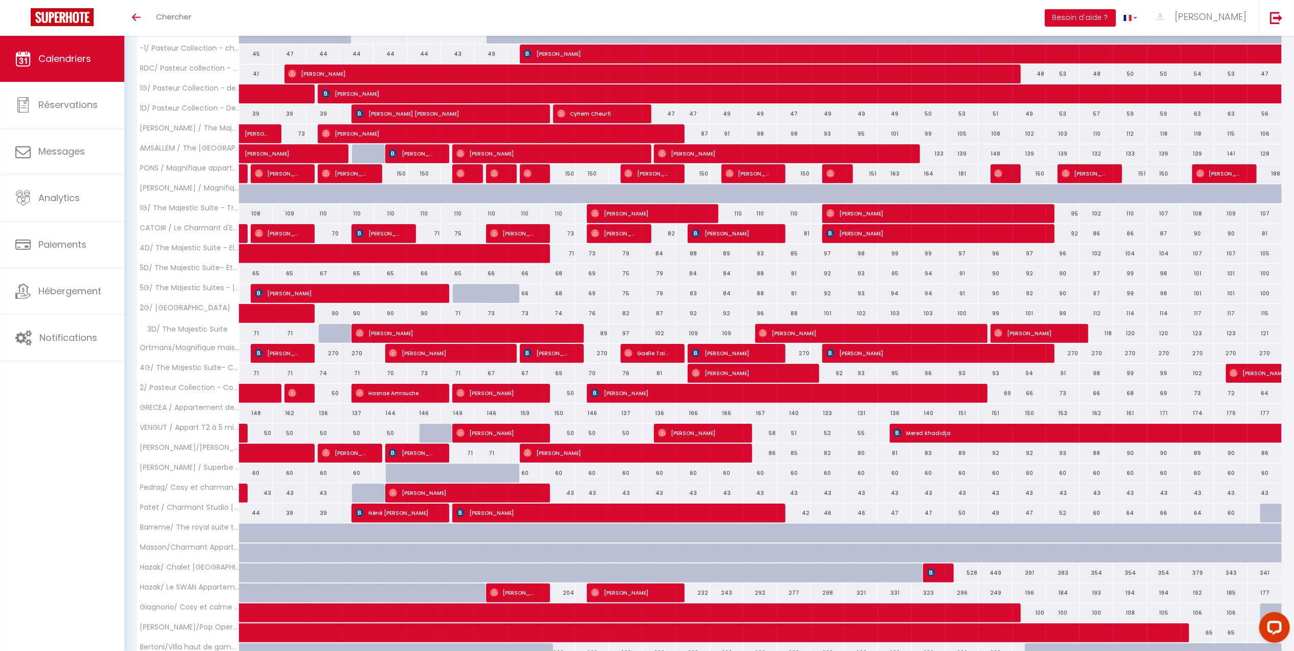
scroll to position [68, 0]
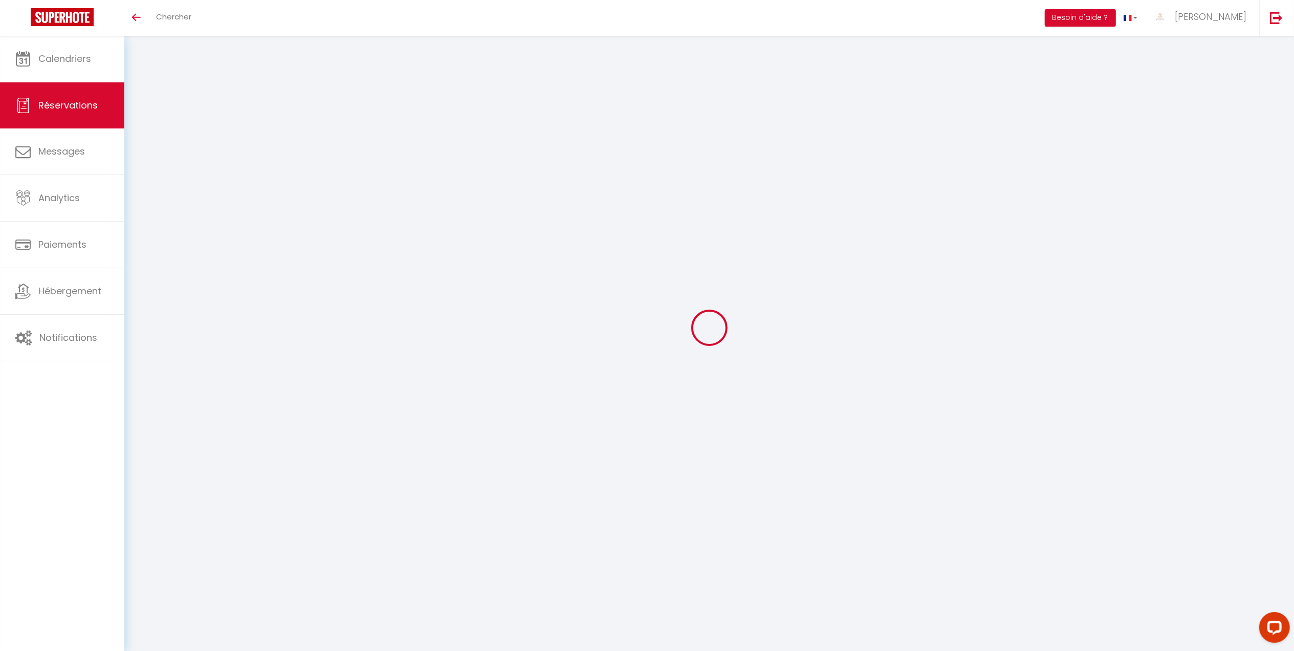
select select
checkbox input "false"
select select
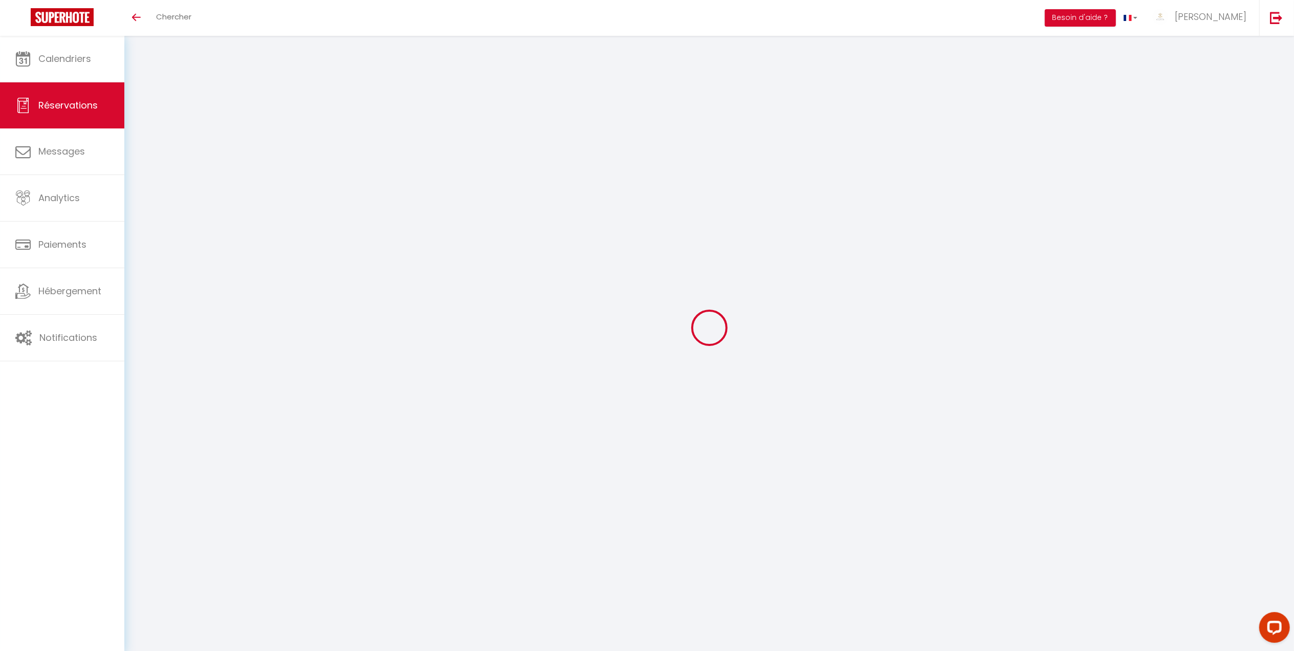
checkbox input "false"
type textarea "** THIS RESERVATION HAS BEEN PRE-PAID ** Reservation has a cancellation grace p…"
type input "55"
type input "33.35"
select select
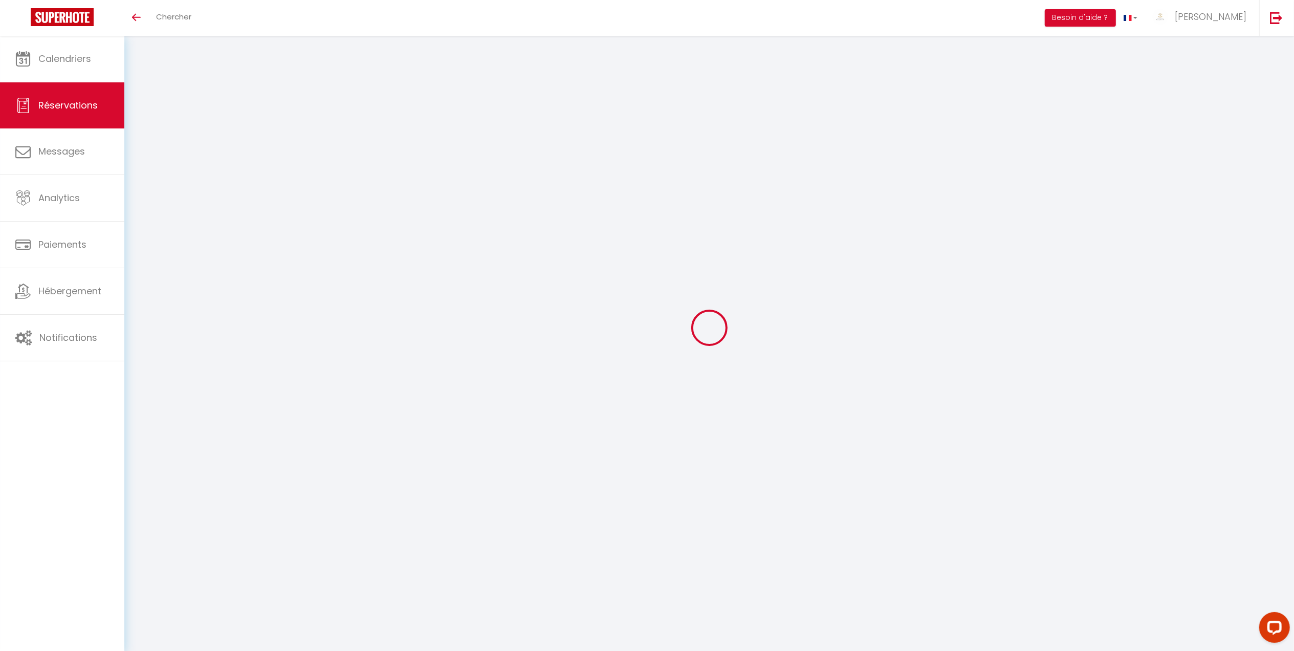
select select
checkbox input "false"
select select
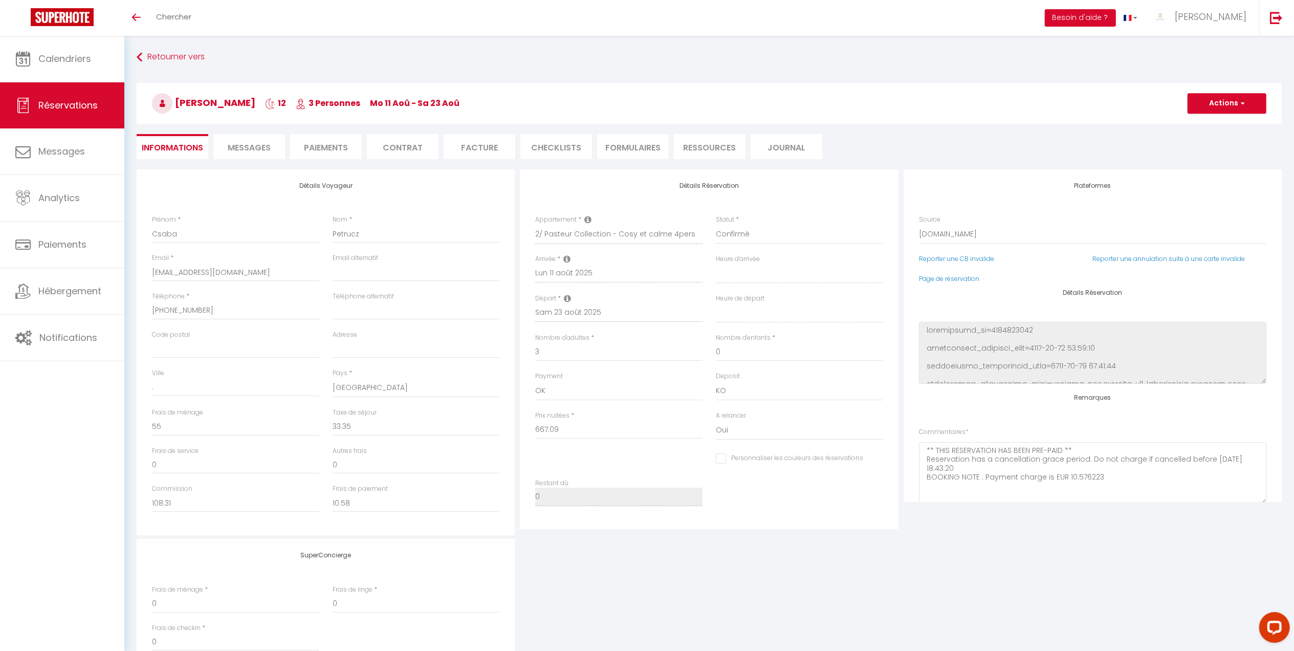
click at [249, 157] on li "Messages" at bounding box center [249, 146] width 72 height 25
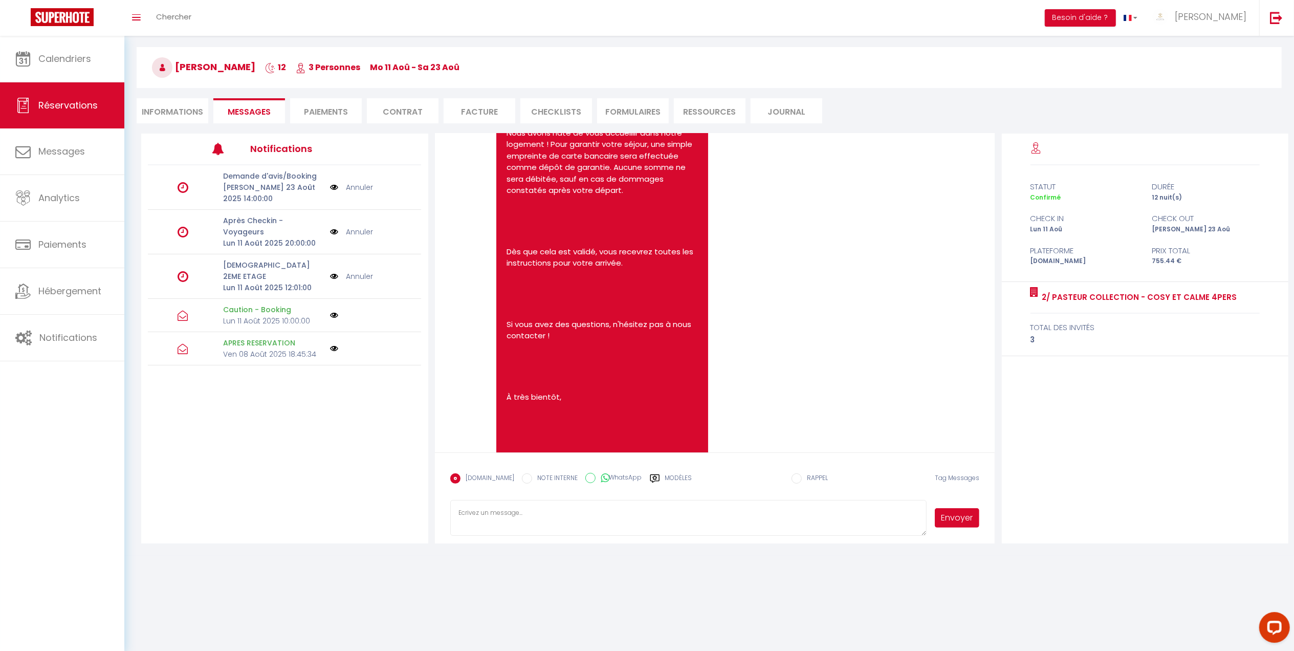
scroll to position [524, 0]
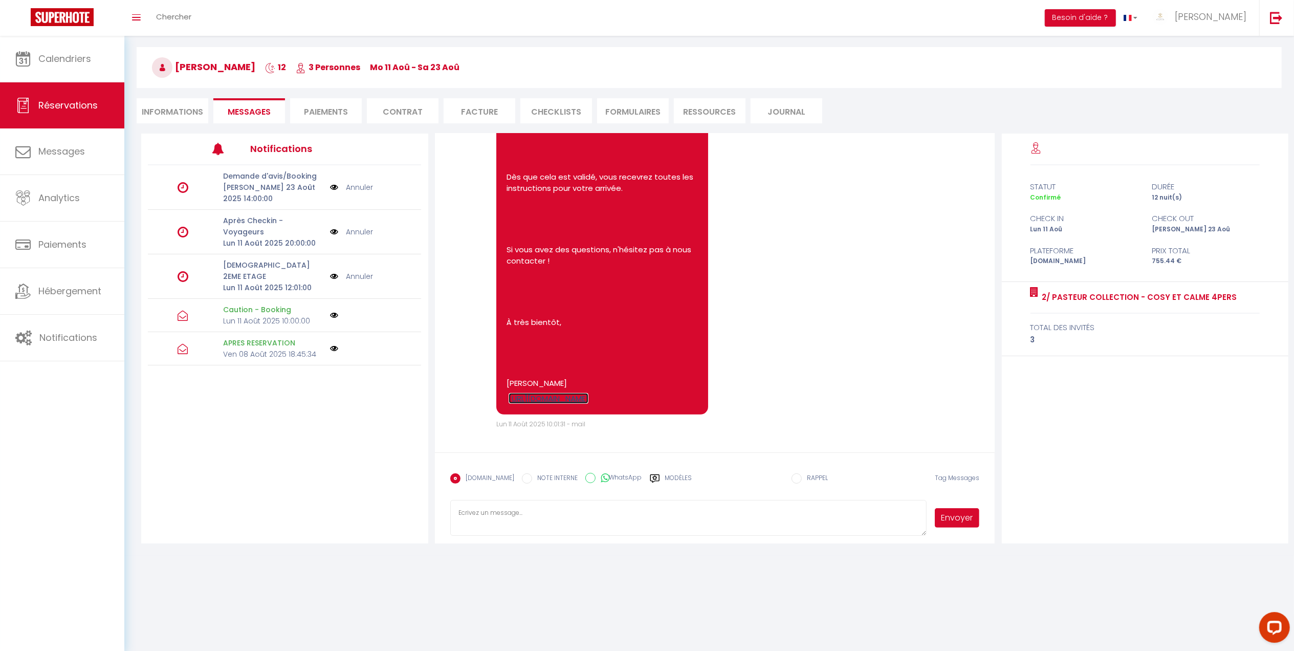
click at [553, 399] on link "https://superhote.com/applink/p/QnmCMMey" at bounding box center [549, 398] width 80 height 11
click at [551, 401] on link "https://superhote.com/applink/p/QnmCMMey" at bounding box center [549, 398] width 80 height 11
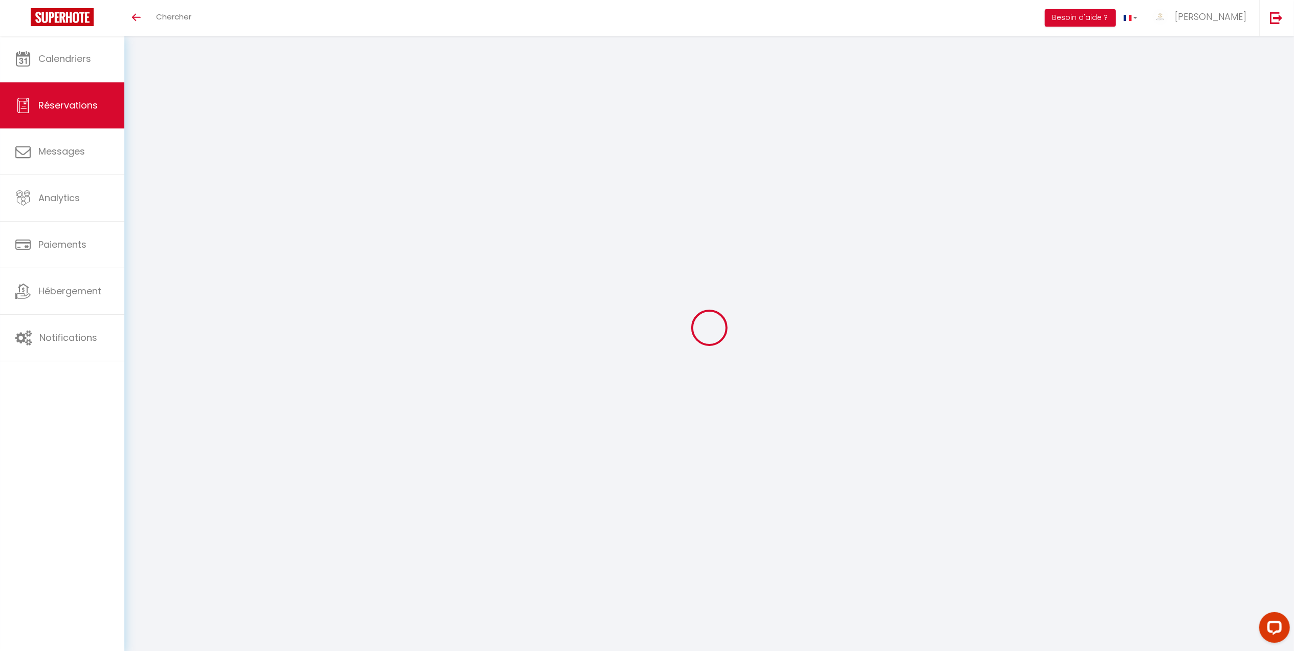
select select
checkbox input "false"
type textarea "** THIS RESERVATION HAS BEEN PRE-PAID ** Reservation has a cancellation grace p…"
type input "4.46"
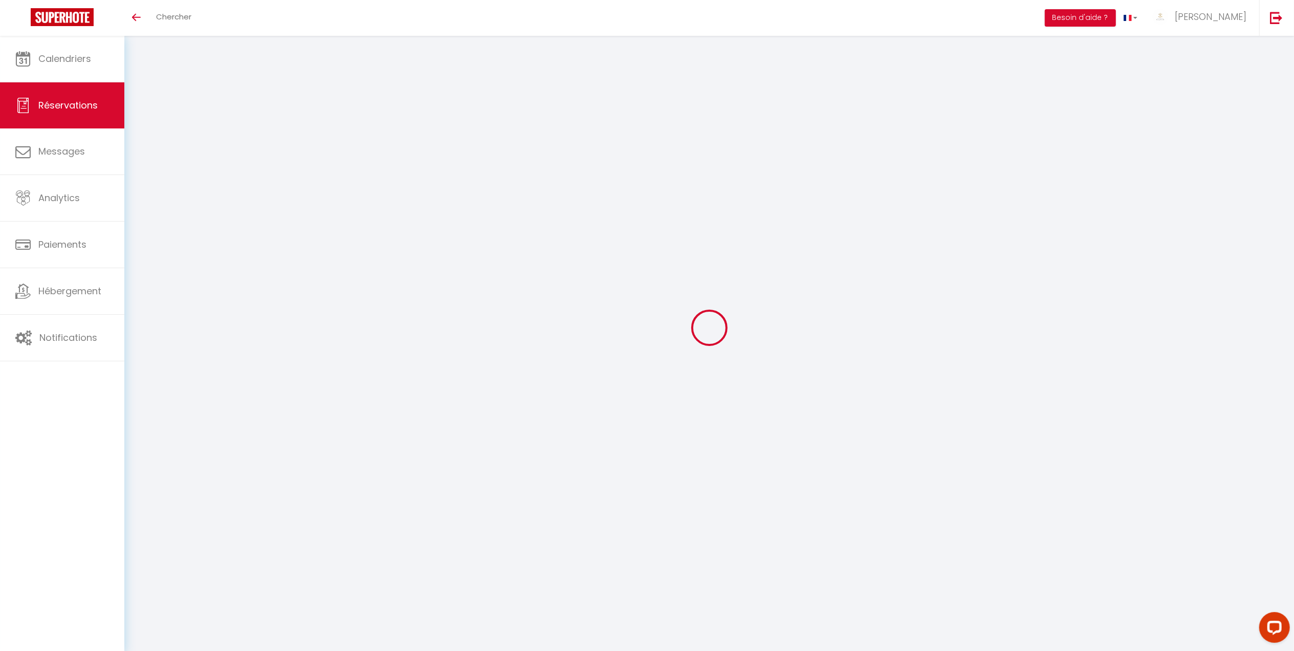
select select
checkbox input "false"
select select
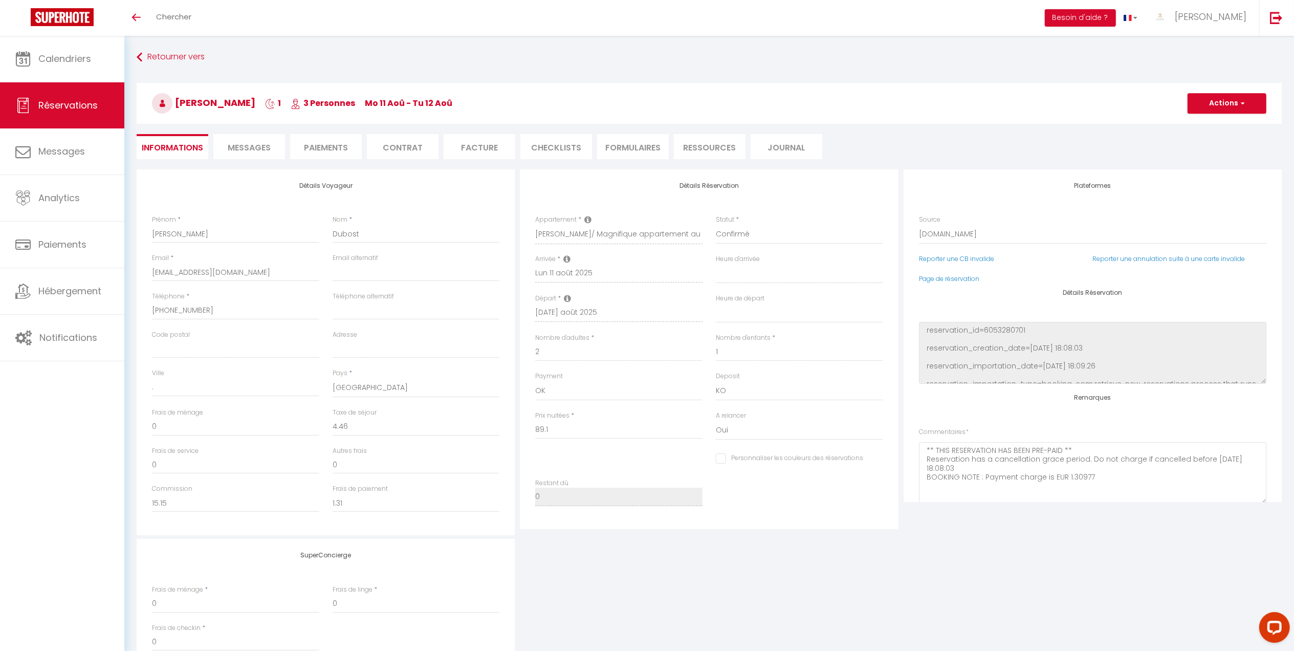
click at [270, 156] on li "Messages" at bounding box center [249, 146] width 72 height 25
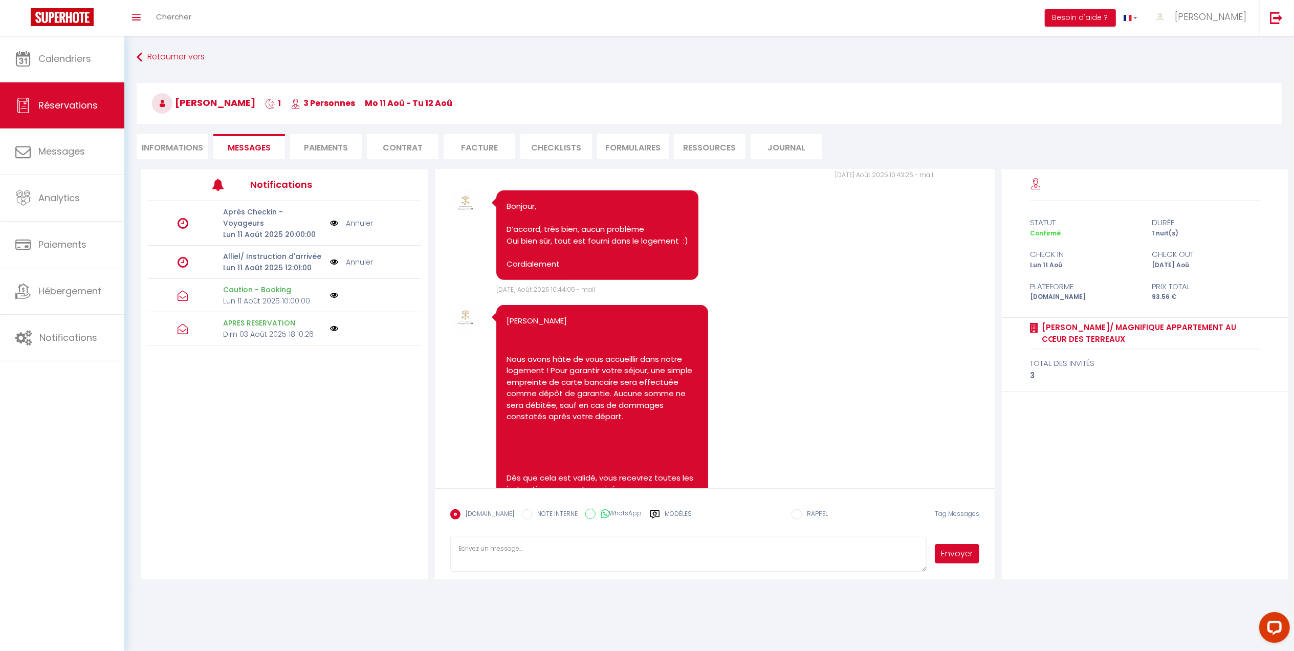
scroll to position [742, 0]
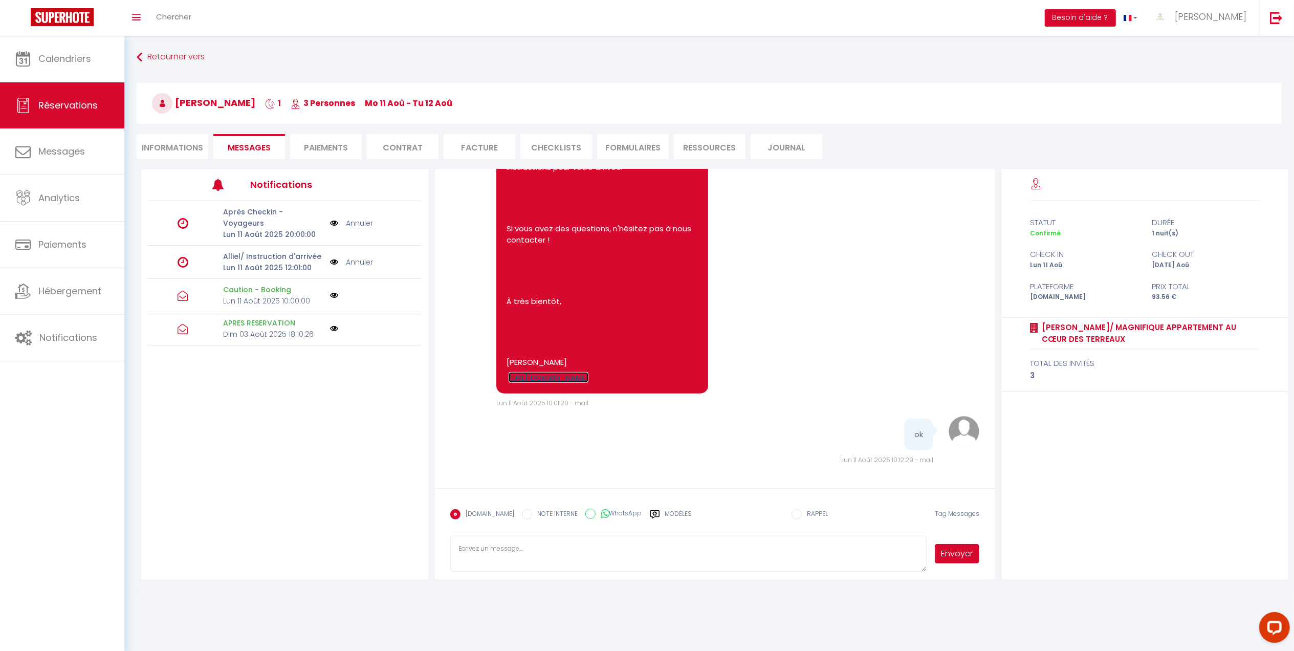
click at [588, 379] on link "[URL][DOMAIN_NAME]" at bounding box center [549, 377] width 80 height 11
